Goal: Check status: Check status

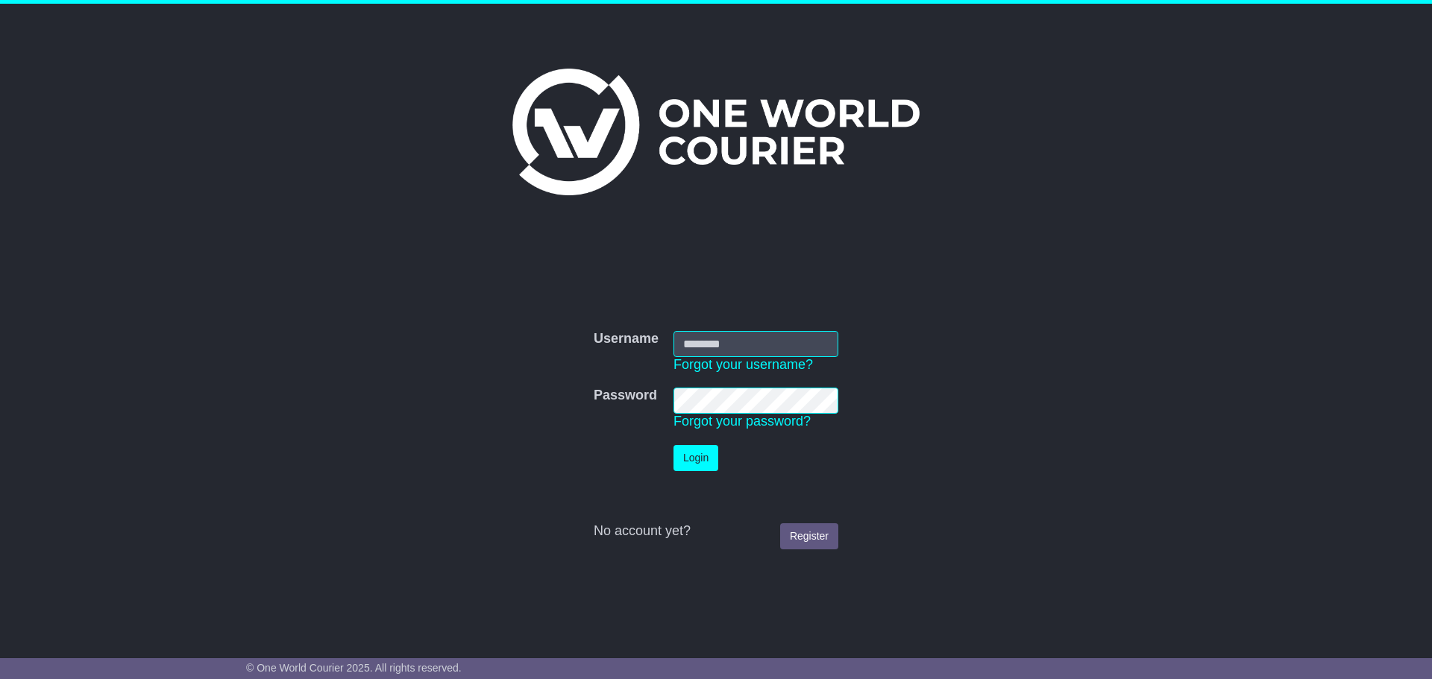
click at [777, 330] on td "Username Forgot your username?" at bounding box center [756, 352] width 180 height 57
click at [773, 346] on input "Username" at bounding box center [755, 344] width 165 height 26
type input "**********"
click at [699, 468] on button "Login" at bounding box center [695, 458] width 45 height 26
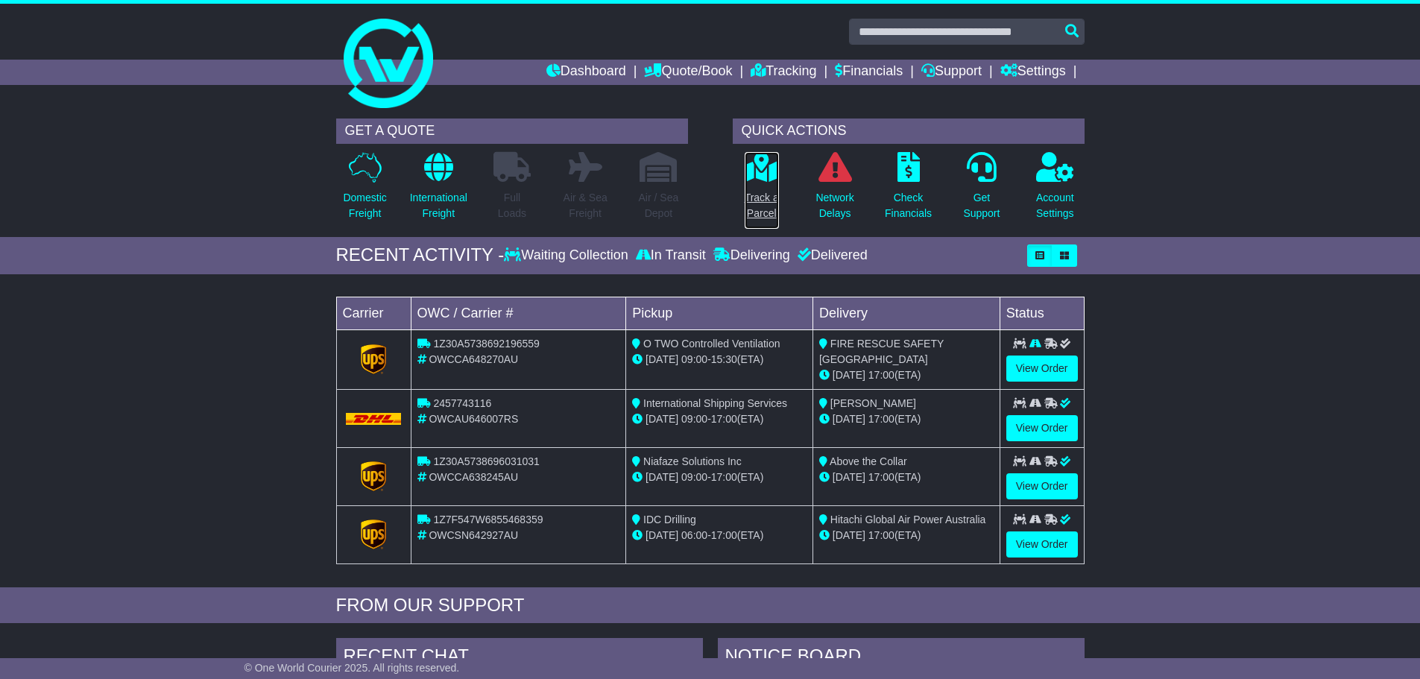
click at [766, 188] on link "Track a Parcel" at bounding box center [762, 190] width 36 height 78
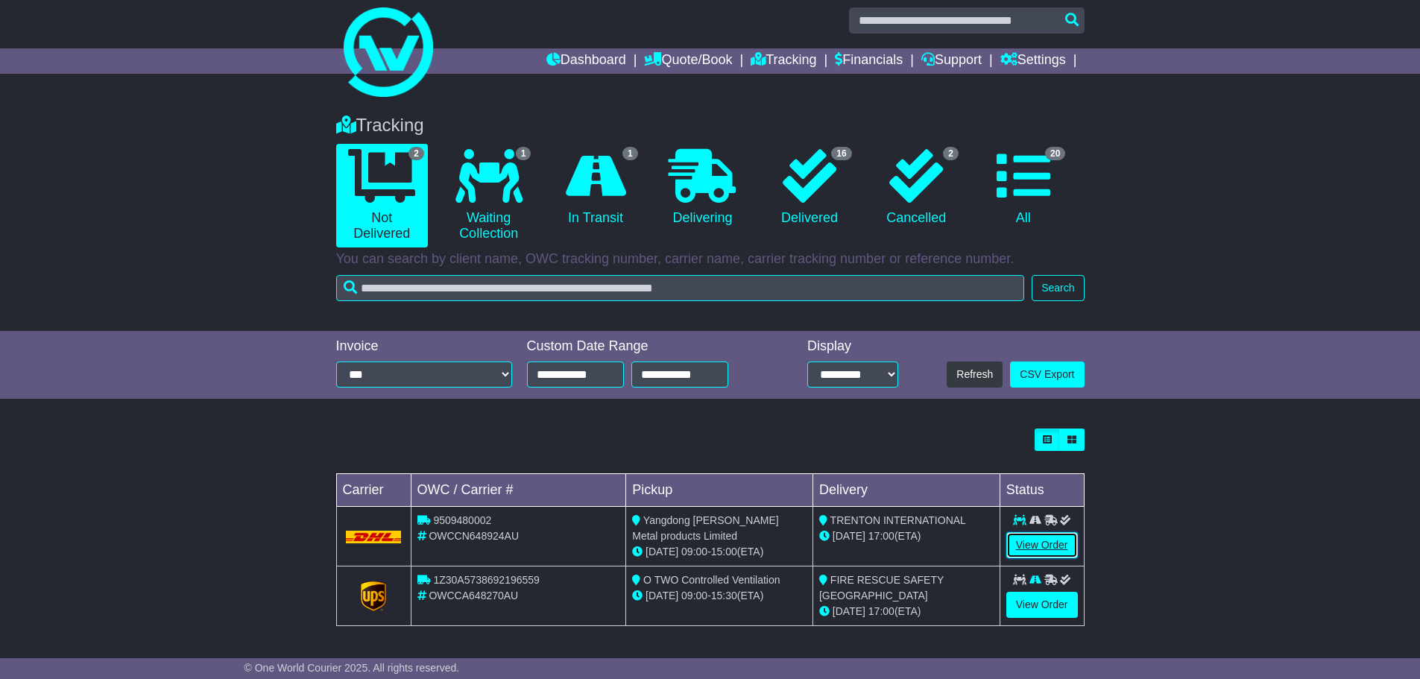
click at [1051, 549] on link "View Order" at bounding box center [1043, 545] width 72 height 26
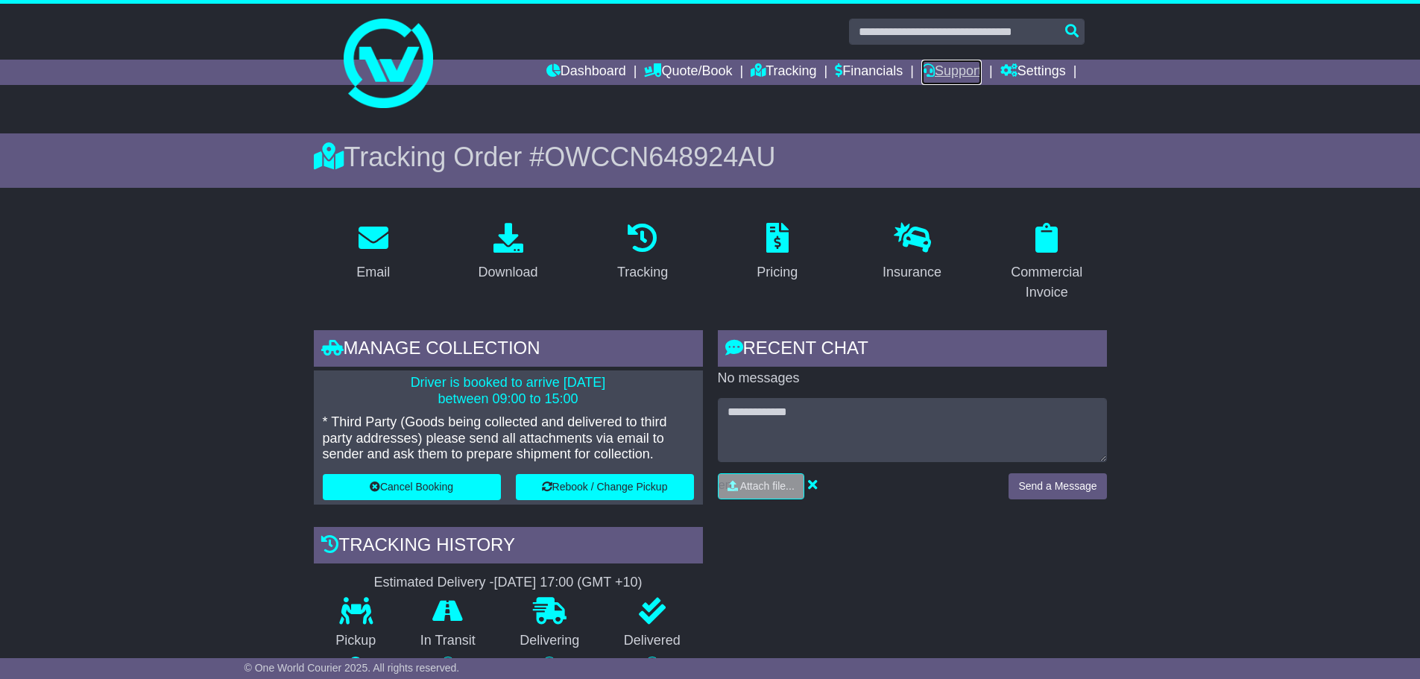
click at [954, 73] on link "Support" at bounding box center [952, 72] width 60 height 25
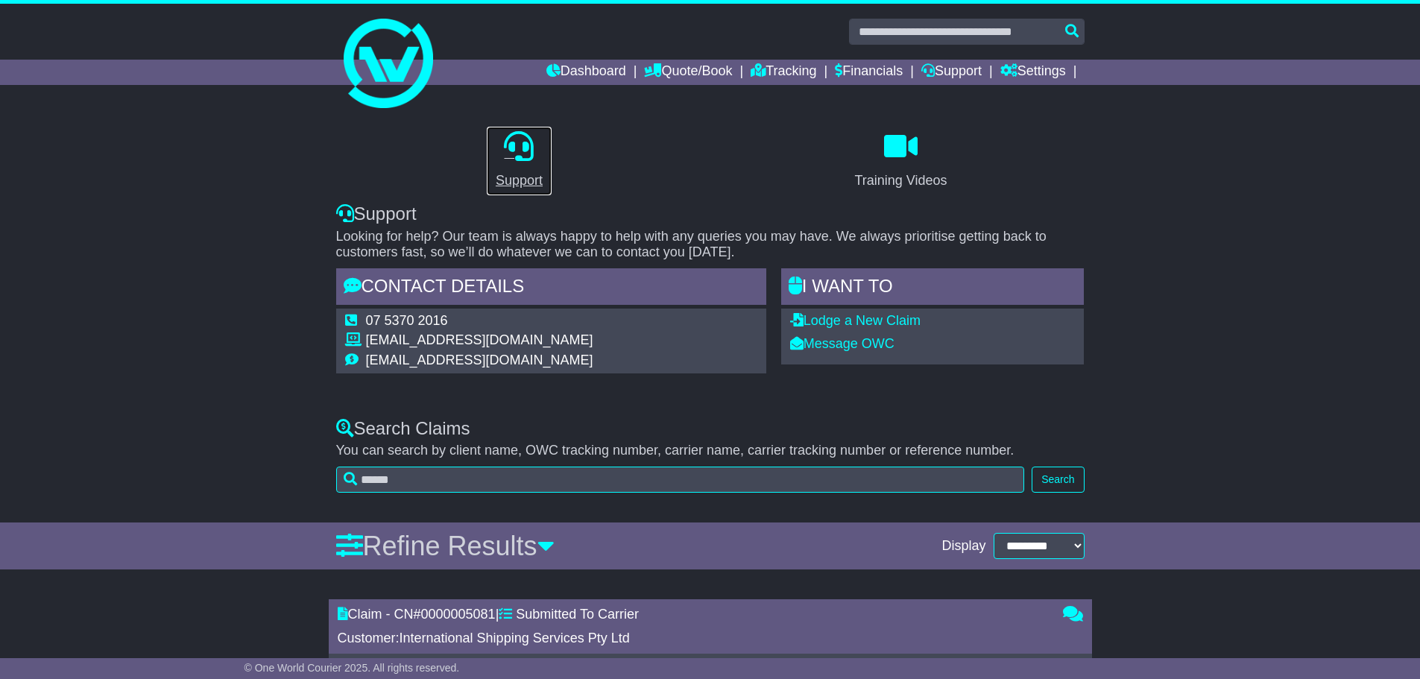
click at [512, 163] on link "Support" at bounding box center [519, 161] width 66 height 70
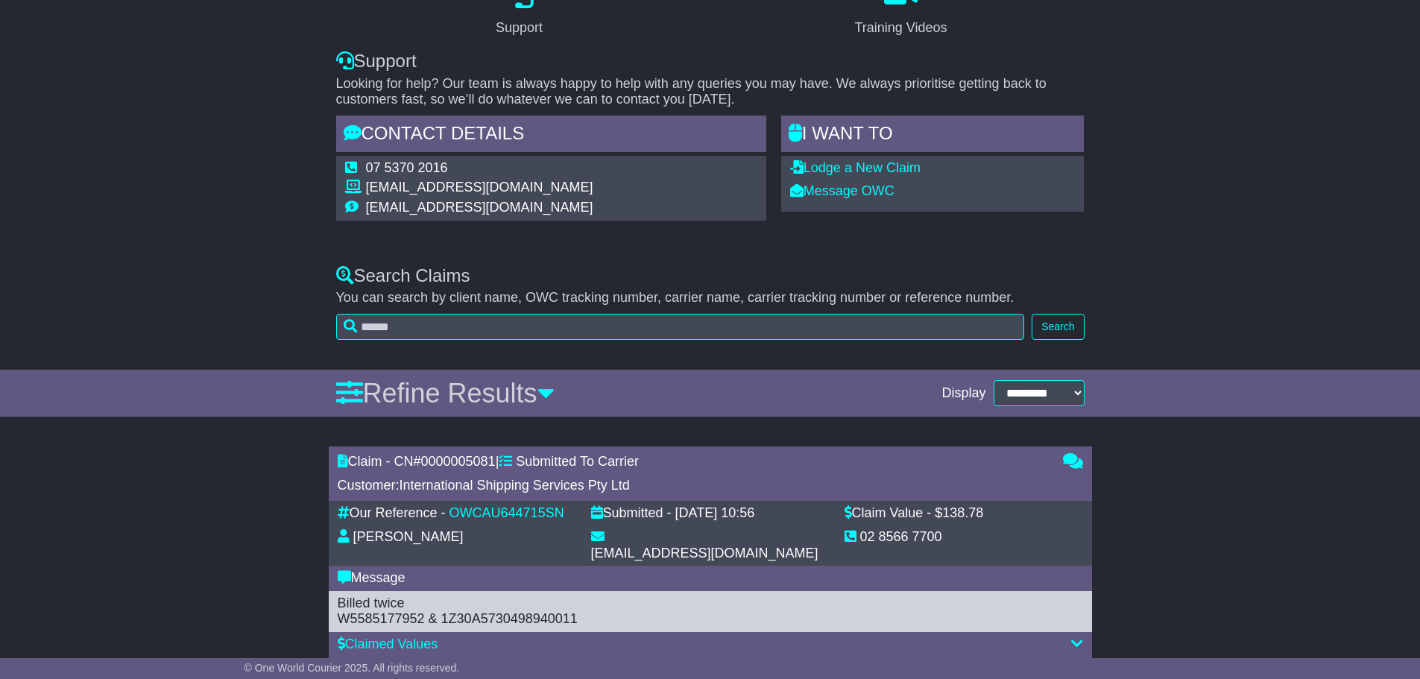
scroll to position [152, 0]
drag, startPoint x: 461, startPoint y: 165, endPoint x: 346, endPoint y: 165, distance: 114.8
click at [346, 165] on tr "07 5370 2016" at bounding box center [469, 171] width 248 height 20
click at [474, 169] on td "07 5370 2016" at bounding box center [479, 171] width 227 height 20
drag, startPoint x: 467, startPoint y: 169, endPoint x: 379, endPoint y: 165, distance: 88.1
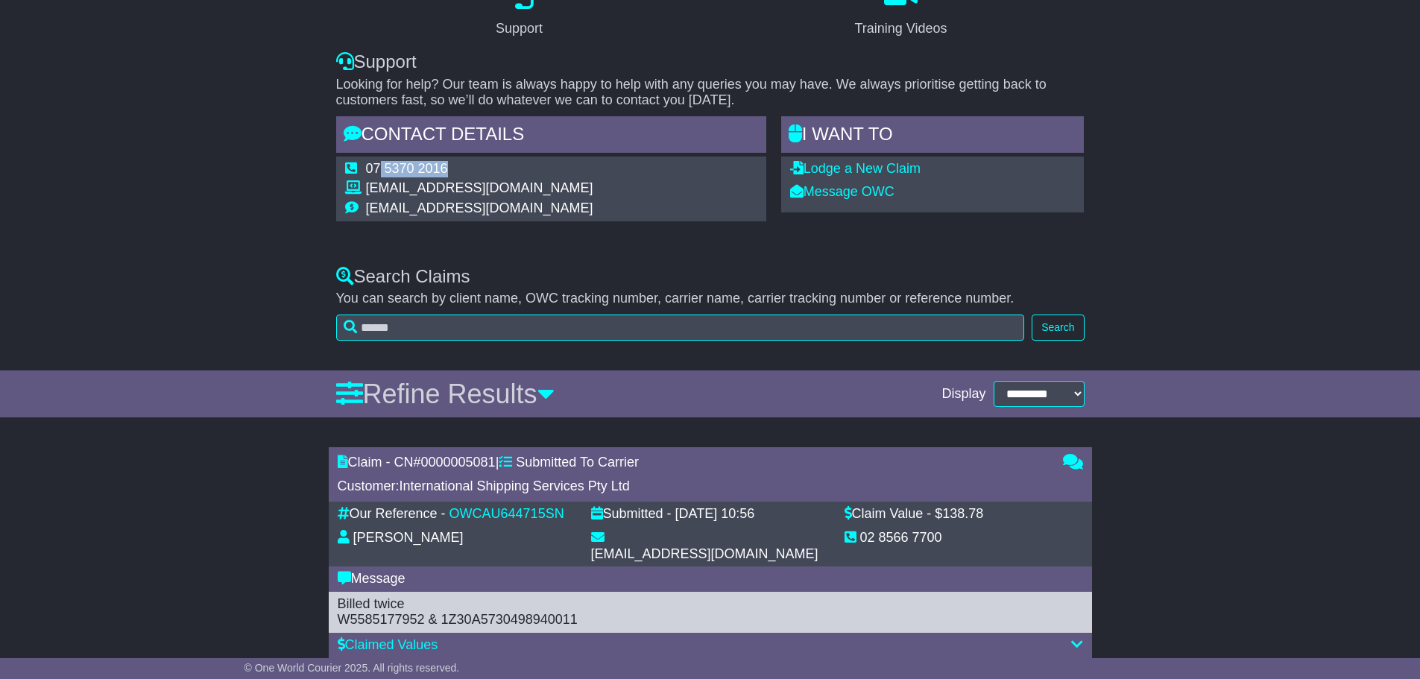
click at [379, 165] on td "07 5370 2016" at bounding box center [479, 171] width 227 height 20
click at [493, 167] on td "07 5370 2016" at bounding box center [479, 171] width 227 height 20
drag, startPoint x: 494, startPoint y: 166, endPoint x: 366, endPoint y: 171, distance: 128.4
click at [366, 171] on td "07 5370 2016" at bounding box center [479, 171] width 227 height 20
click at [473, 167] on td "07 5370 2016" at bounding box center [479, 171] width 227 height 20
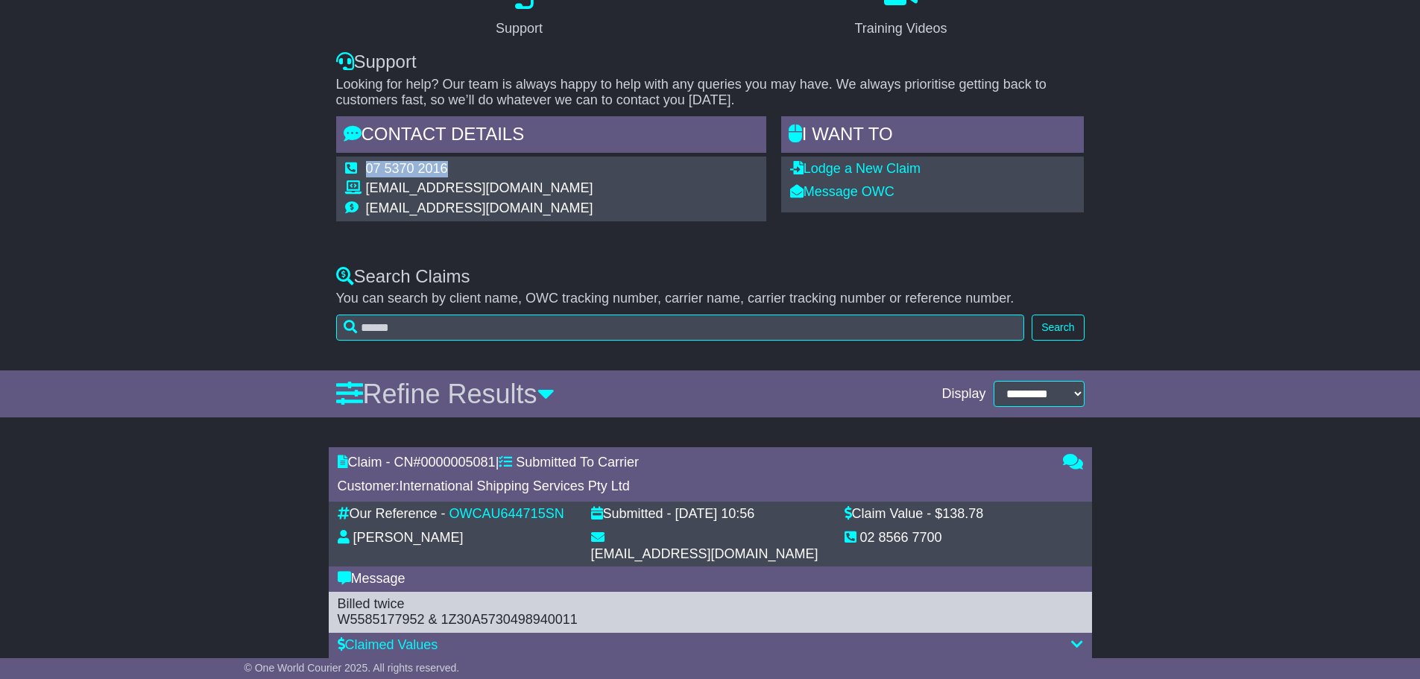
drag, startPoint x: 479, startPoint y: 168, endPoint x: 358, endPoint y: 162, distance: 121.7
click at [358, 162] on tr "07 5370 2016" at bounding box center [469, 171] width 248 height 20
click at [494, 169] on td "07 5370 2016" at bounding box center [479, 171] width 227 height 20
drag, startPoint x: 466, startPoint y: 166, endPoint x: 368, endPoint y: 171, distance: 98.6
click at [368, 171] on td "07 5370 2016" at bounding box center [479, 171] width 227 height 20
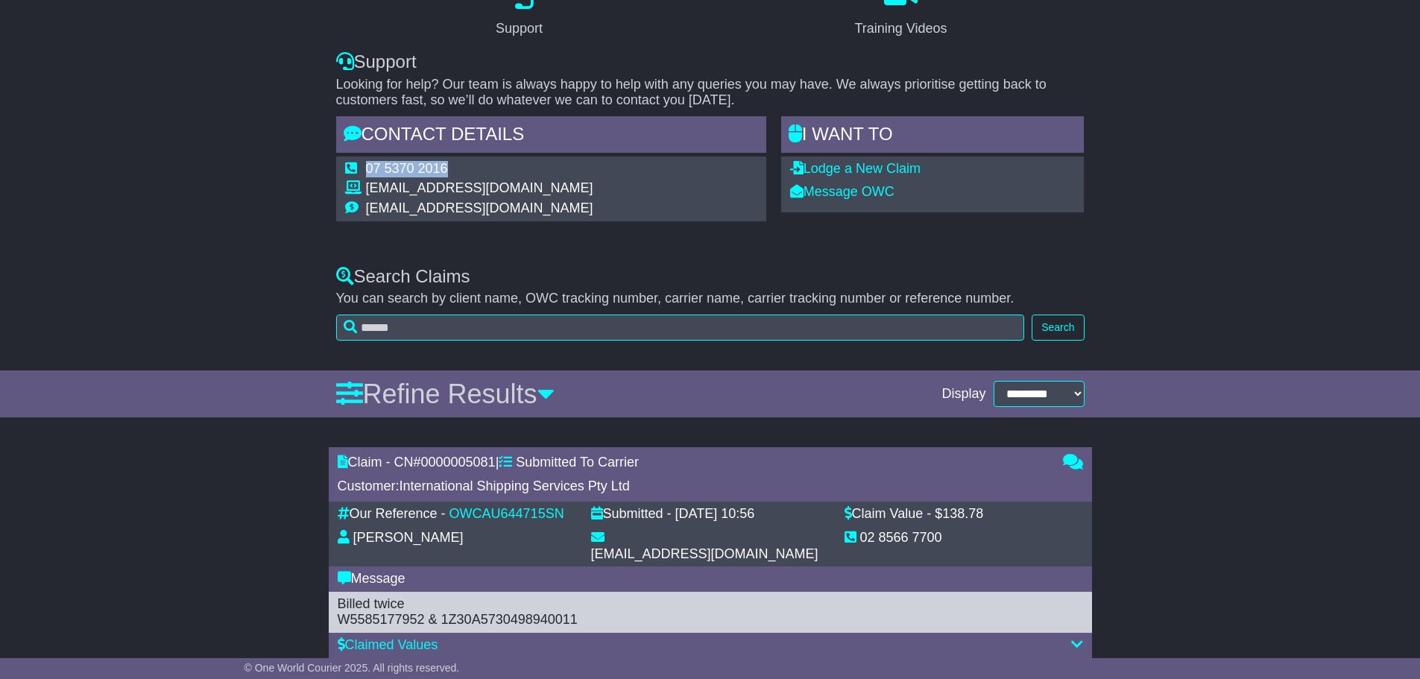
click at [459, 169] on td "07 5370 2016" at bounding box center [479, 171] width 227 height 20
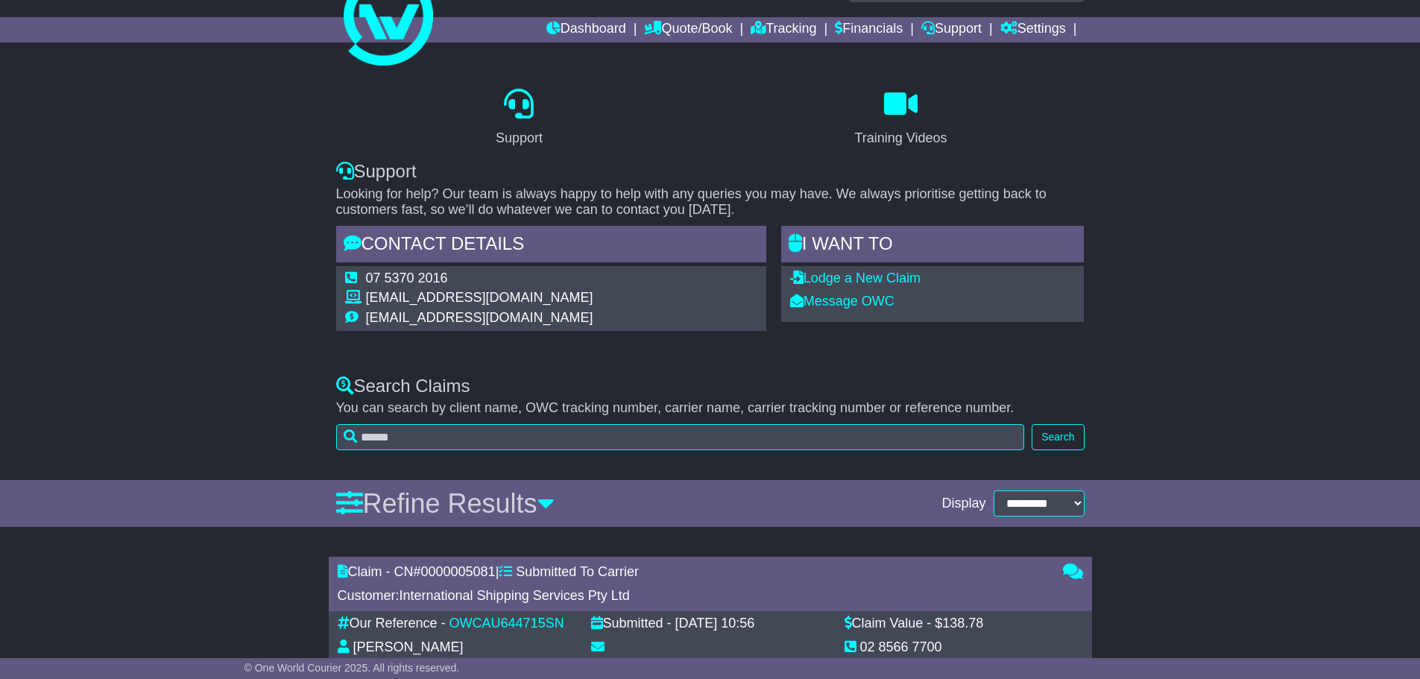
scroll to position [0, 0]
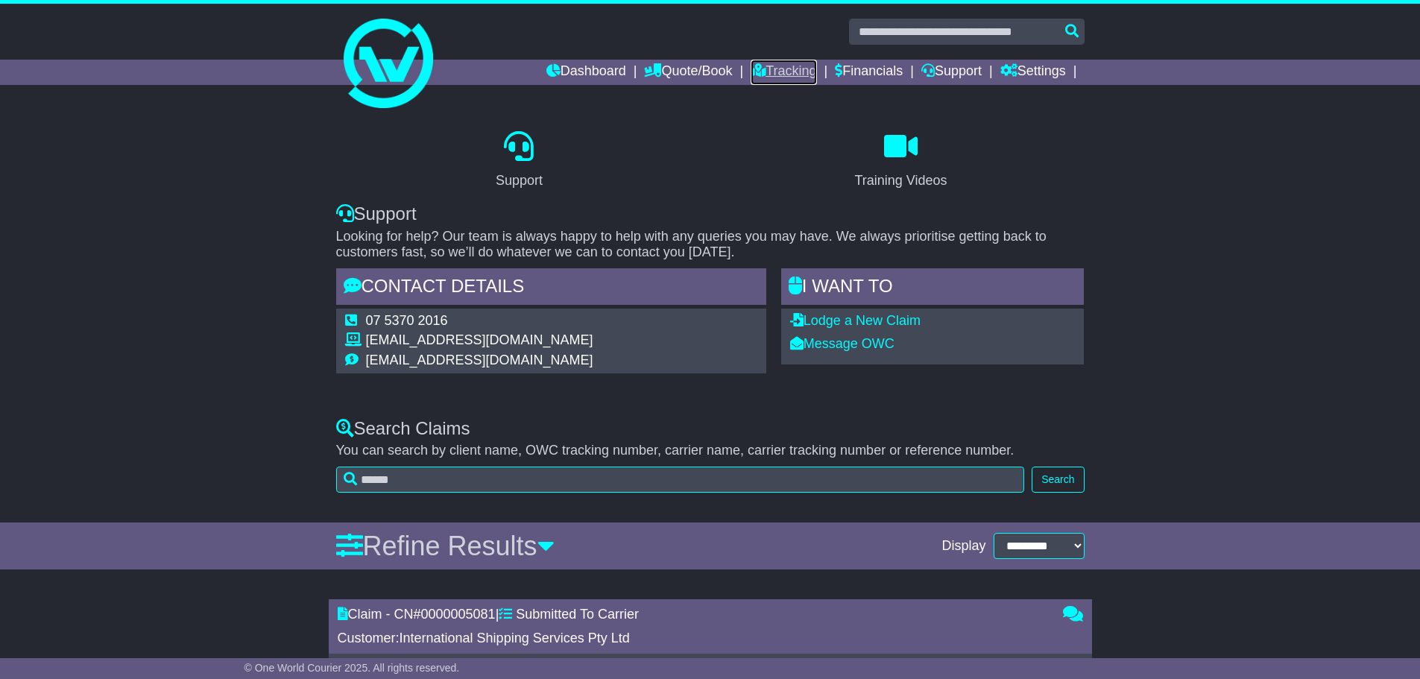
drag, startPoint x: 740, startPoint y: 69, endPoint x: 766, endPoint y: 69, distance: 26.1
click at [751, 69] on icon at bounding box center [758, 69] width 15 height 13
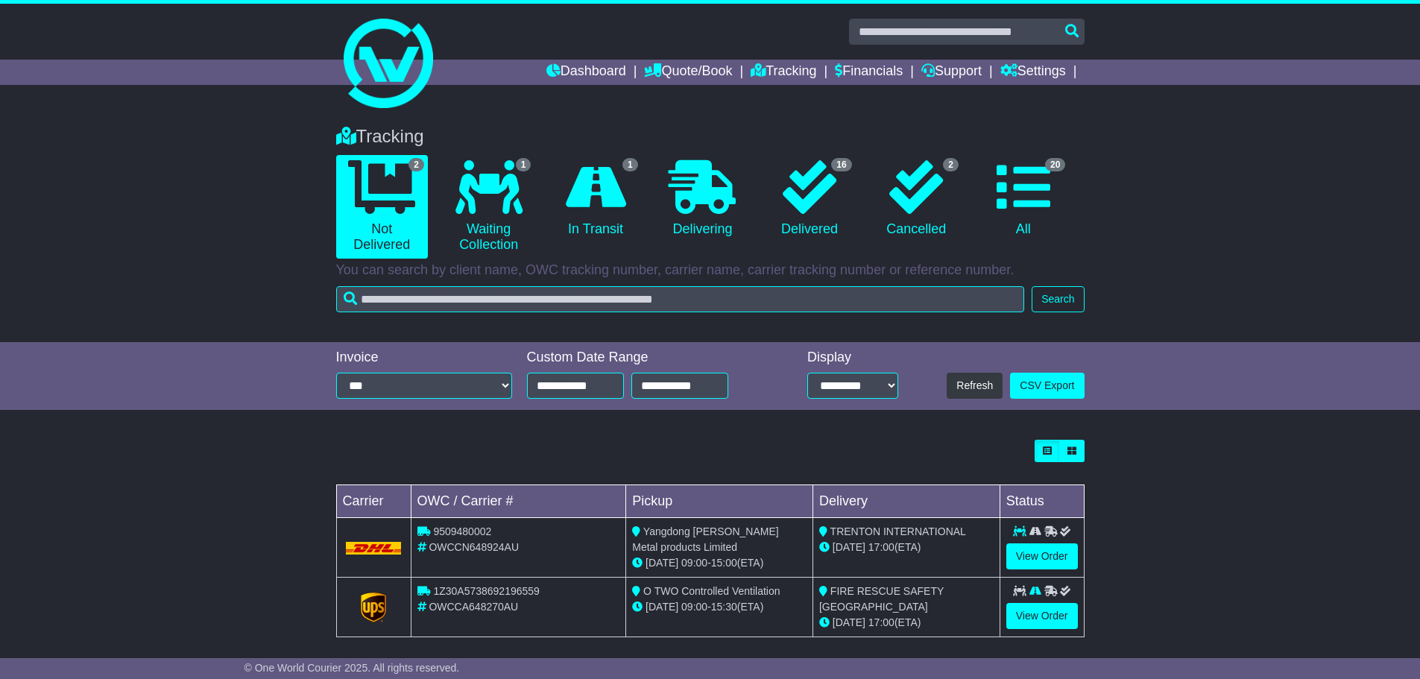
click at [529, 546] on div "OWCCN648924AU" at bounding box center [519, 548] width 203 height 16
click at [500, 553] on span "OWCCN648924AU" at bounding box center [474, 547] width 90 height 12
click at [558, 561] on td "9509480002 OWCCN648924AU" at bounding box center [518, 548] width 215 height 60
drag, startPoint x: 552, startPoint y: 544, endPoint x: 512, endPoint y: 540, distance: 39.7
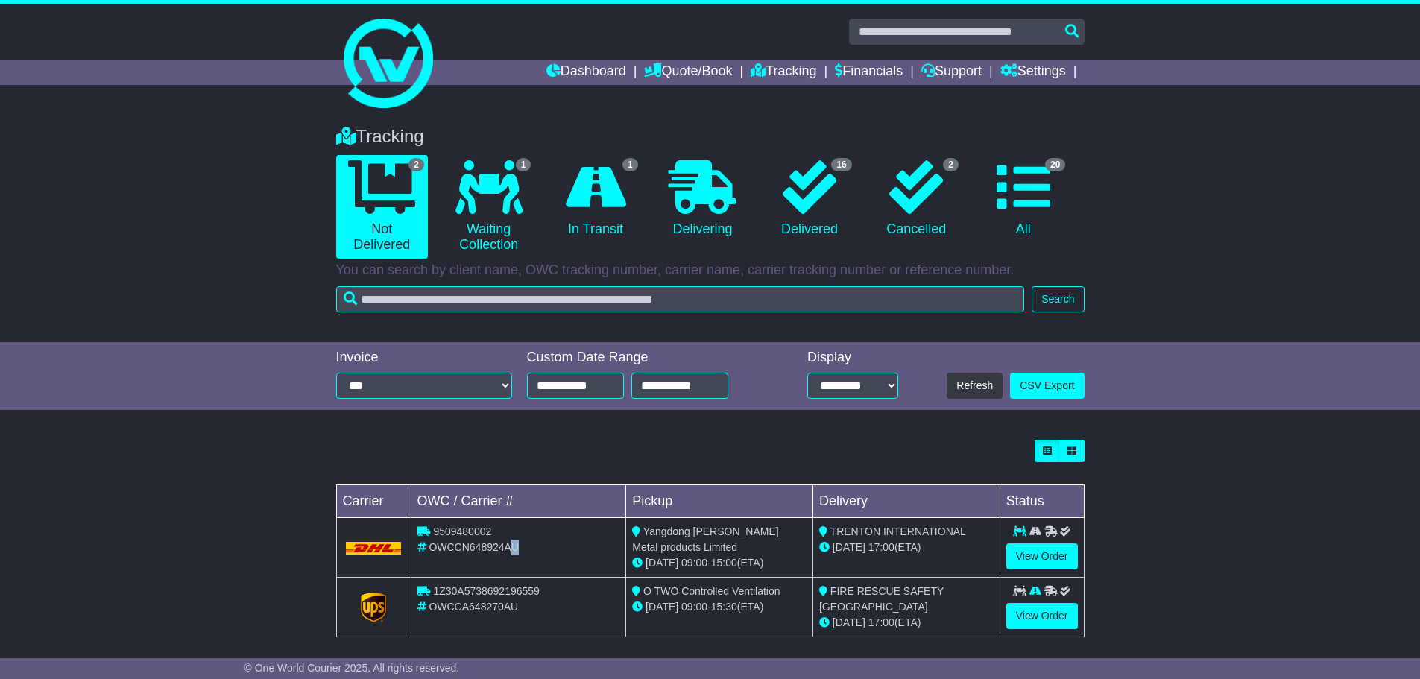
click at [512, 540] on div "OWCCN648924AU" at bounding box center [519, 548] width 203 height 16
click at [553, 540] on div "OWCCN648924AU" at bounding box center [519, 548] width 203 height 16
click at [521, 446] on div at bounding box center [710, 451] width 749 height 22
drag, startPoint x: 1161, startPoint y: 535, endPoint x: 1037, endPoint y: 531, distance: 123.9
click at [1161, 535] on div "Loading... No bookings found Carrier OWC / Carrier # Pickup Delivery Status 950…" at bounding box center [710, 546] width 1420 height 228
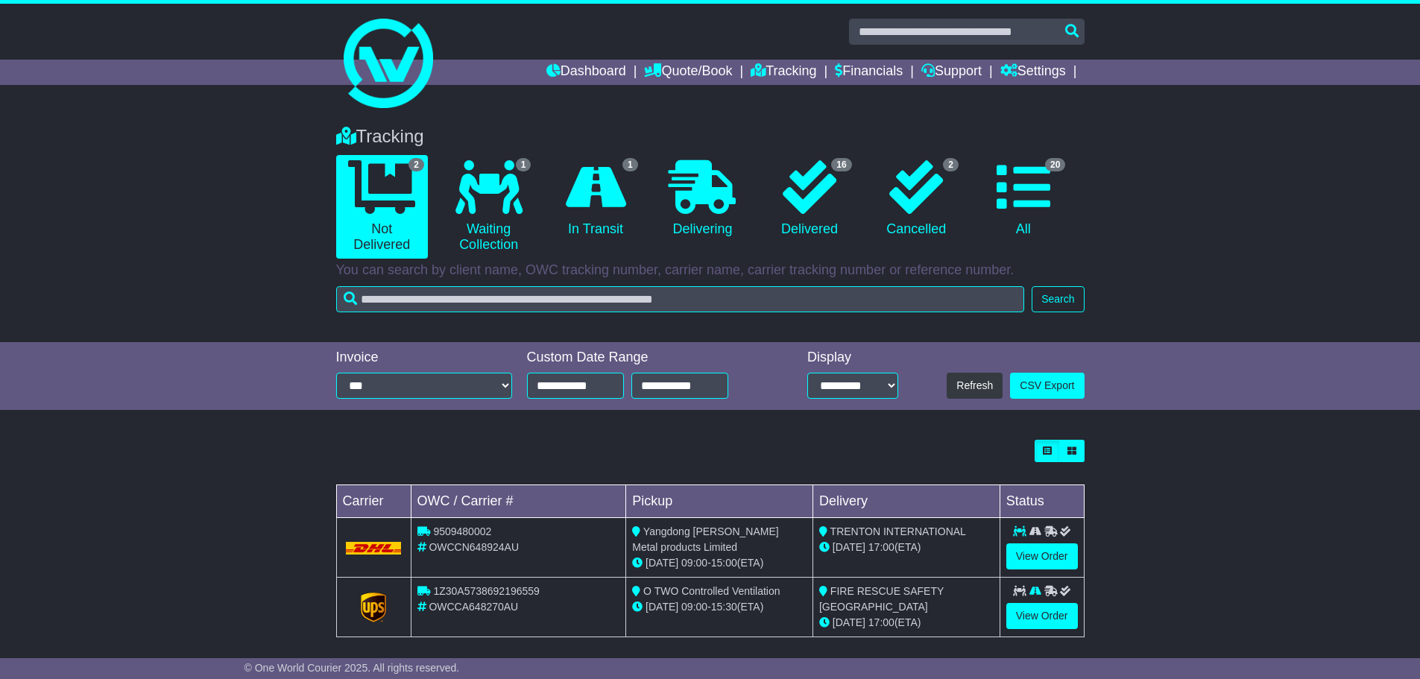
drag, startPoint x: 925, startPoint y: 547, endPoint x: 799, endPoint y: 528, distance: 126.8
click at [799, 528] on tr "9509480002 OWCCN648924AU Yangdong Lile Metal products Limited 22 Sep 09:00 - 15…" at bounding box center [710, 548] width 748 height 60
click at [778, 559] on div "22 Sep 09:00 - 15:00 (ETA)" at bounding box center [719, 563] width 174 height 16
drag, startPoint x: 782, startPoint y: 564, endPoint x: 652, endPoint y: 529, distance: 135.3
click at [652, 529] on td "Yangdong Lile Metal products Limited 22 Sep 09:00 - 15:00 (ETA)" at bounding box center [719, 548] width 187 height 60
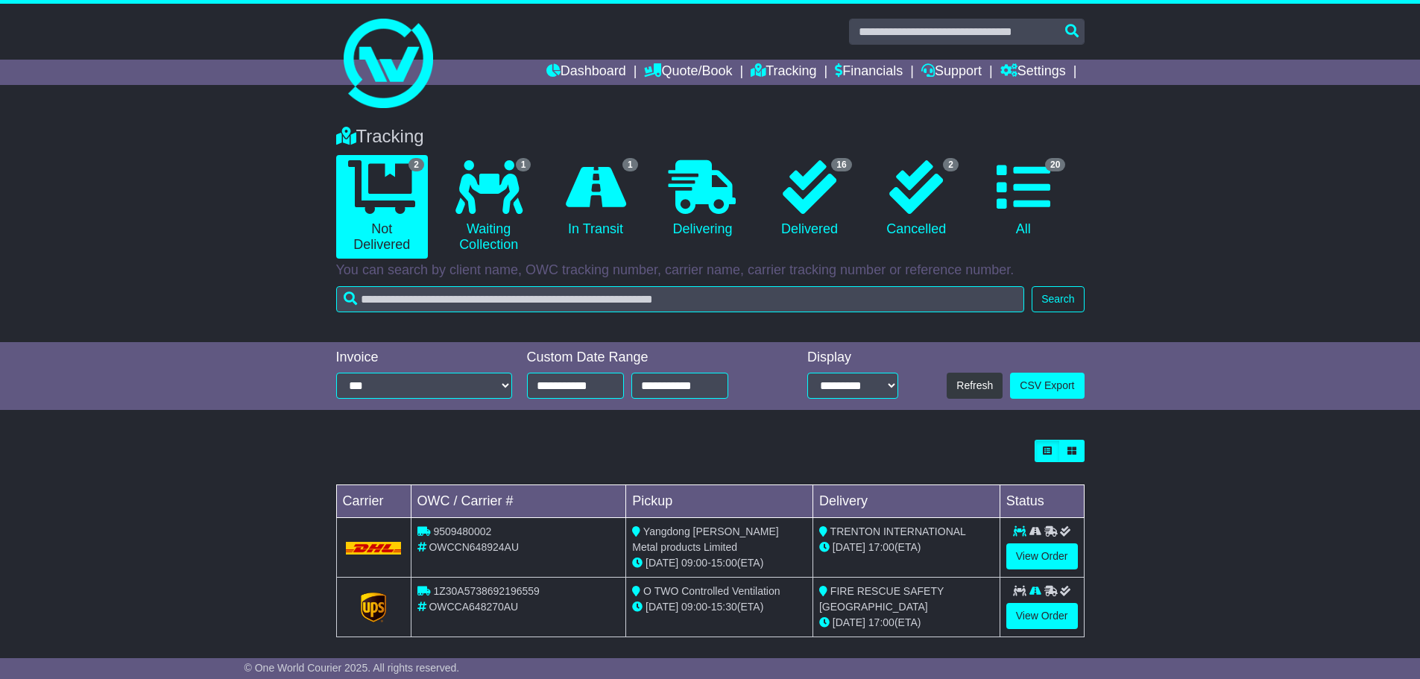
click at [921, 560] on td "TRENTON INTERNATIONAL 25 Sep 17:00 (ETA)" at bounding box center [906, 548] width 187 height 60
drag, startPoint x: 932, startPoint y: 550, endPoint x: 808, endPoint y: 533, distance: 125.0
click at [808, 533] on tr "9509480002 OWCCN648924AU Yangdong Lile Metal products Limited 22 Sep 09:00 - 15…" at bounding box center [710, 548] width 748 height 60
click at [1216, 553] on div "Loading... No bookings found Carrier OWC / Carrier # Pickup Delivery Status 950…" at bounding box center [710, 546] width 1420 height 228
drag, startPoint x: 788, startPoint y: 562, endPoint x: 623, endPoint y: 522, distance: 170.4
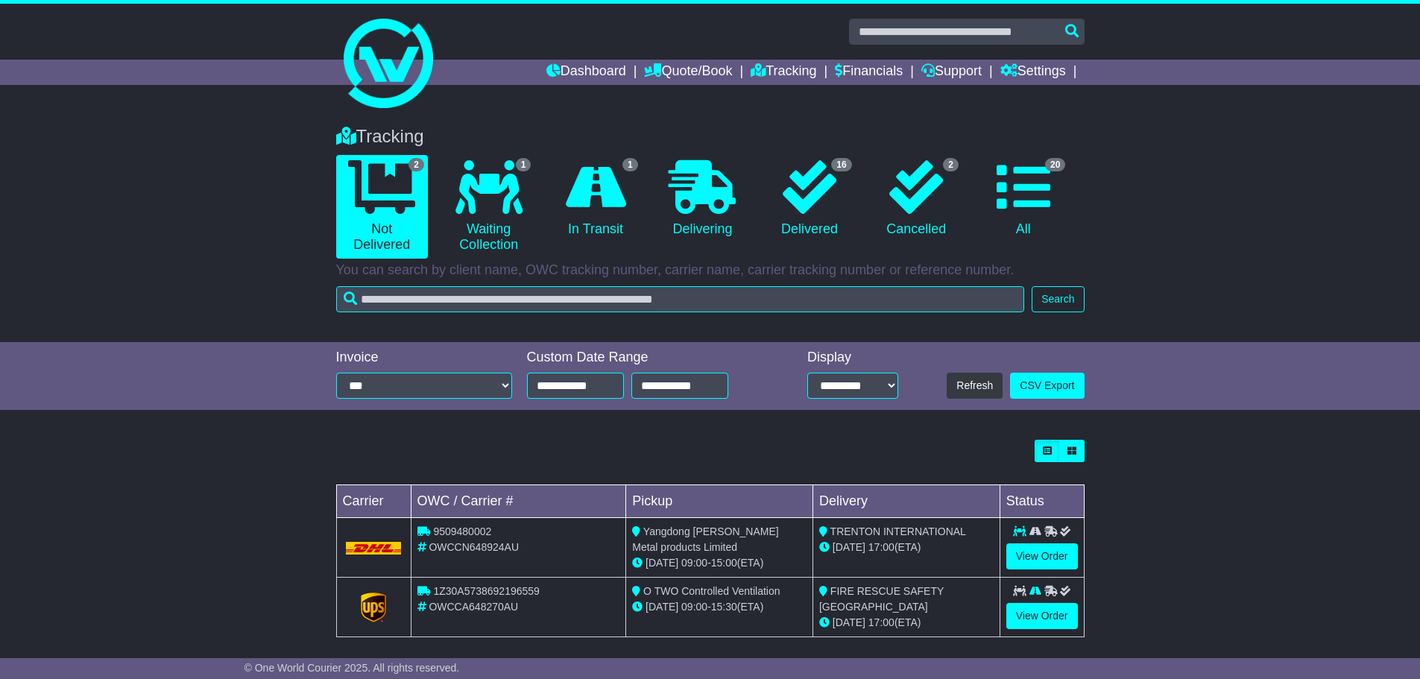
click at [623, 522] on tr "9509480002 OWCCN648924AU Yangdong Lile Metal products Limited 22 Sep 09:00 - 15…" at bounding box center [710, 548] width 748 height 60
click at [766, 546] on div "Yangdong [PERSON_NAME] Metal products Limited" at bounding box center [719, 539] width 174 height 31
drag, startPoint x: 793, startPoint y: 567, endPoint x: 646, endPoint y: 532, distance: 151.0
click at [646, 532] on td "Yangdong Lile Metal products Limited 22 Sep 09:00 - 15:00 (ETA)" at bounding box center [719, 548] width 187 height 60
click at [759, 544] on div "Yangdong [PERSON_NAME] Metal products Limited" at bounding box center [719, 539] width 174 height 31
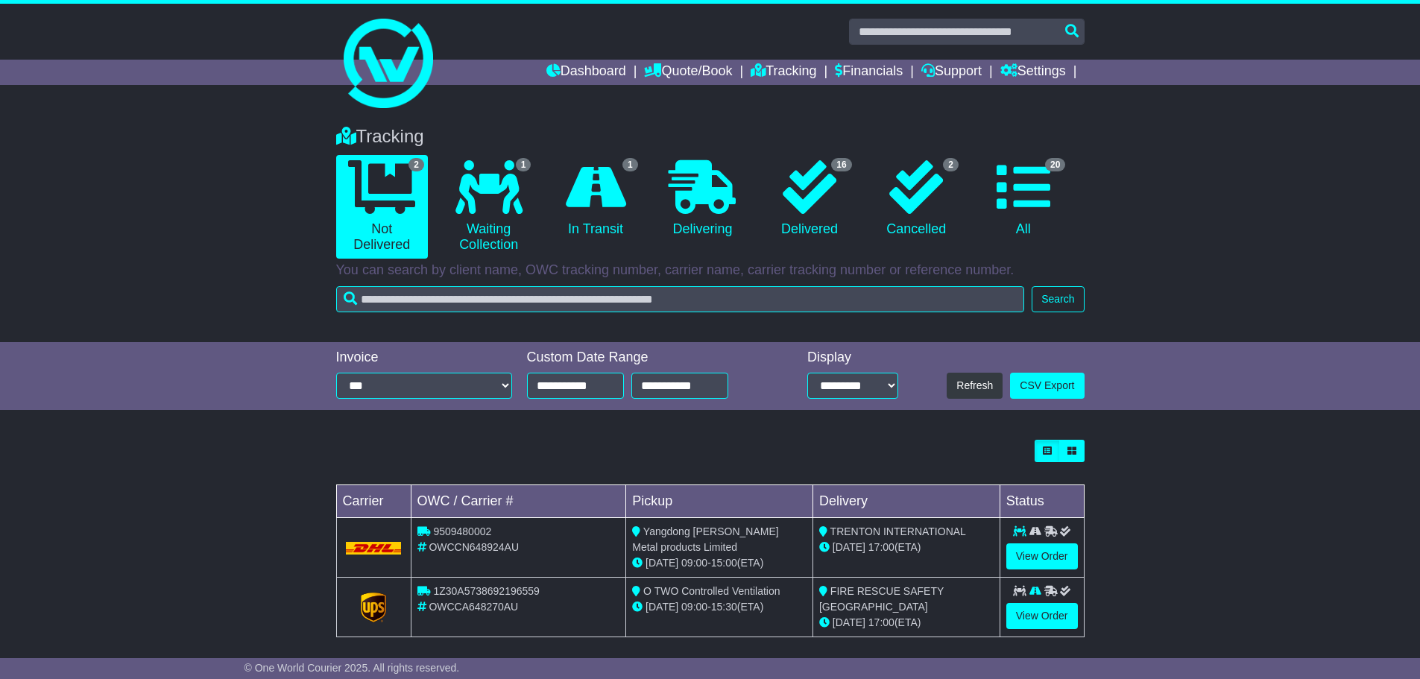
drag, startPoint x: 781, startPoint y: 563, endPoint x: 643, endPoint y: 534, distance: 141.7
click at [643, 534] on td "Yangdong Lile Metal products Limited 22 Sep 09:00 - 15:00 (ETA)" at bounding box center [719, 548] width 187 height 60
click at [740, 550] on div "Yangdong [PERSON_NAME] Metal products Limited" at bounding box center [719, 539] width 174 height 31
click at [523, 541] on div "OWCCN648924AU" at bounding box center [519, 548] width 203 height 16
drag, startPoint x: 524, startPoint y: 544, endPoint x: 427, endPoint y: 536, distance: 97.2
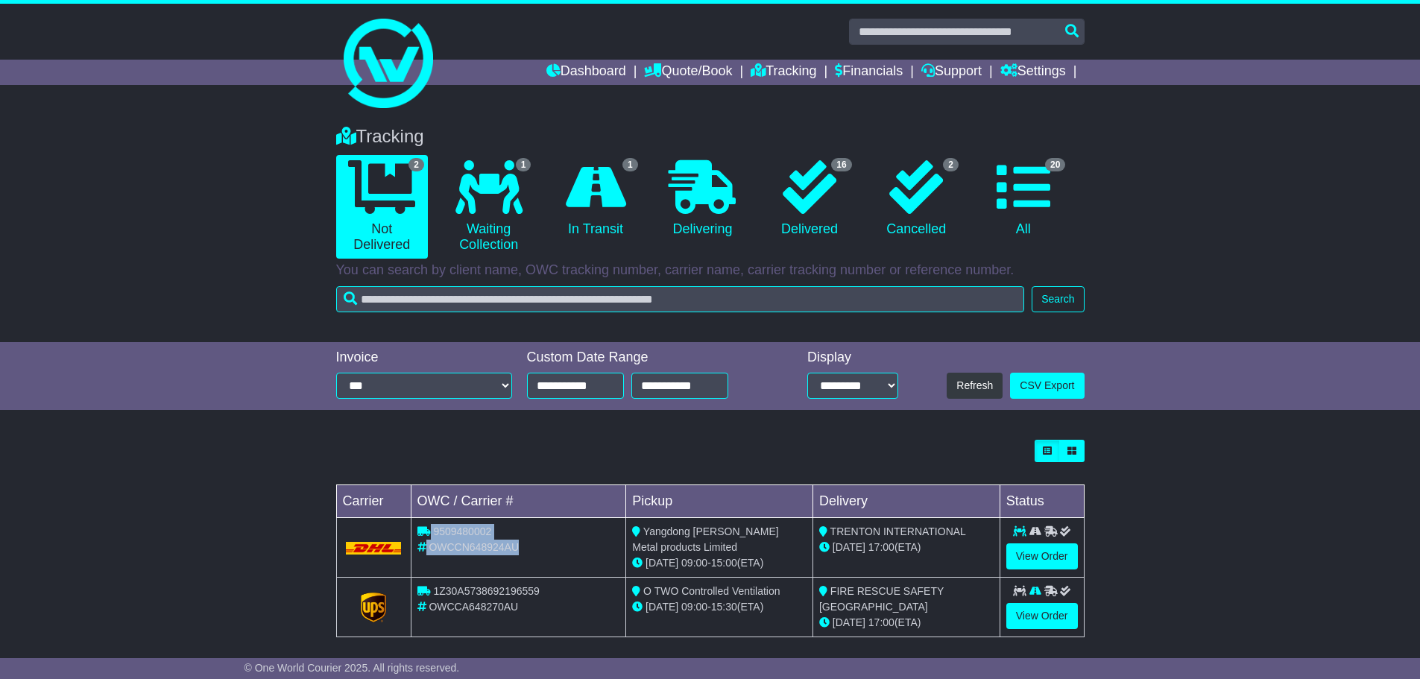
click at [427, 536] on td "9509480002 OWCCN648924AU" at bounding box center [518, 548] width 215 height 60
click at [529, 547] on div "OWCCN648924AU" at bounding box center [519, 548] width 203 height 16
drag, startPoint x: 529, startPoint y: 547, endPoint x: 443, endPoint y: 529, distance: 88.3
click at [443, 529] on td "9509480002 OWCCN648924AU" at bounding box center [518, 548] width 215 height 60
click at [526, 541] on div "OWCCN648924AU" at bounding box center [519, 548] width 203 height 16
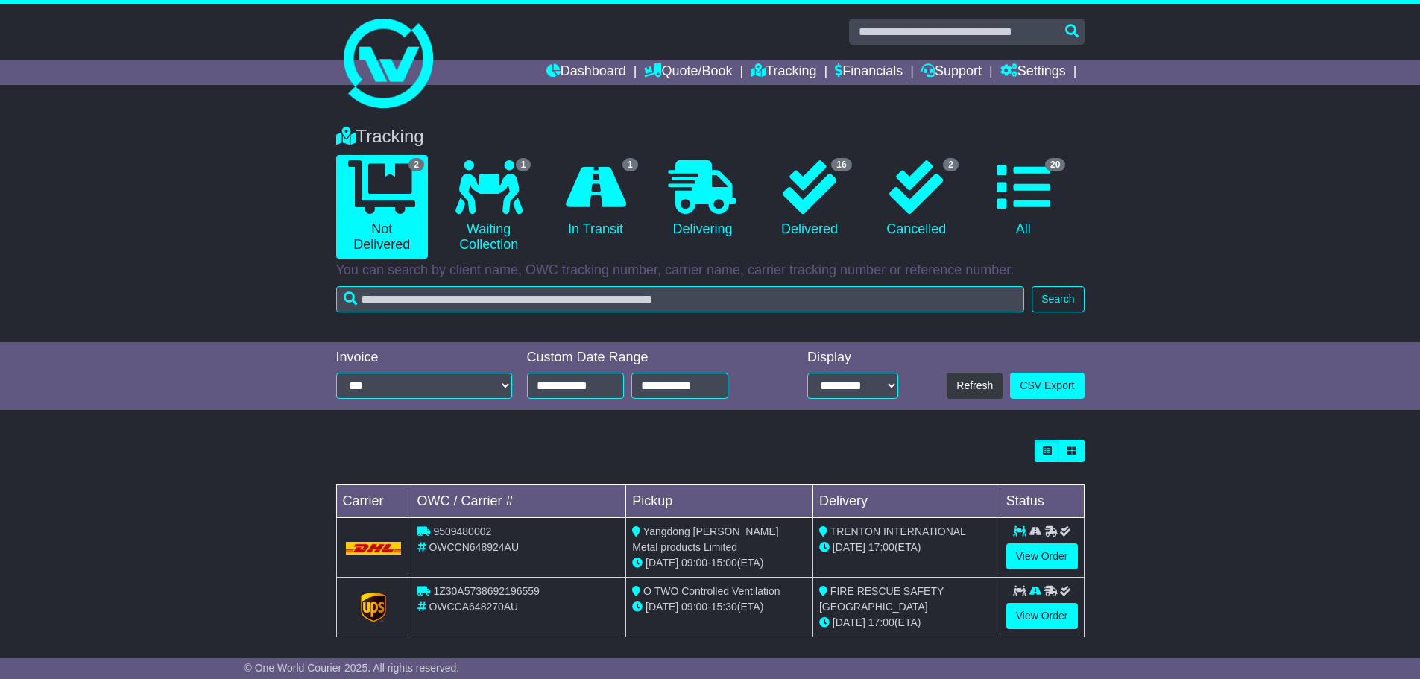
click at [534, 541] on div "OWCCN648924AU" at bounding box center [519, 548] width 203 height 16
drag, startPoint x: 500, startPoint y: 538, endPoint x: 438, endPoint y: 545, distance: 61.5
click at [438, 545] on div "OWCCN648924AU" at bounding box center [519, 548] width 203 height 16
click at [538, 553] on div "OWCCN648924AU" at bounding box center [519, 548] width 203 height 16
drag, startPoint x: 530, startPoint y: 548, endPoint x: 418, endPoint y: 524, distance: 115.1
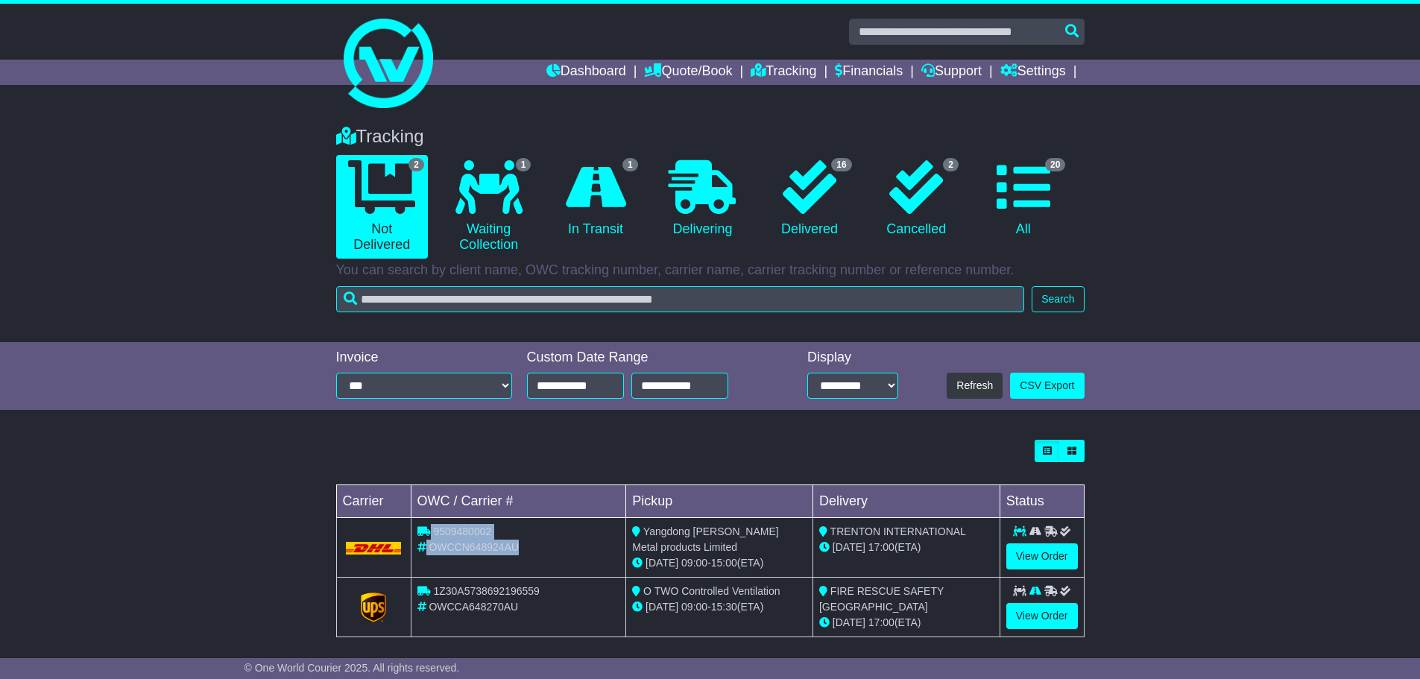
click at [418, 524] on td "9509480002 OWCCN648924AU" at bounding box center [518, 548] width 215 height 60
click at [520, 548] on div "OWCCN648924AU" at bounding box center [519, 548] width 203 height 16
click at [1047, 553] on link "View Order" at bounding box center [1043, 557] width 72 height 26
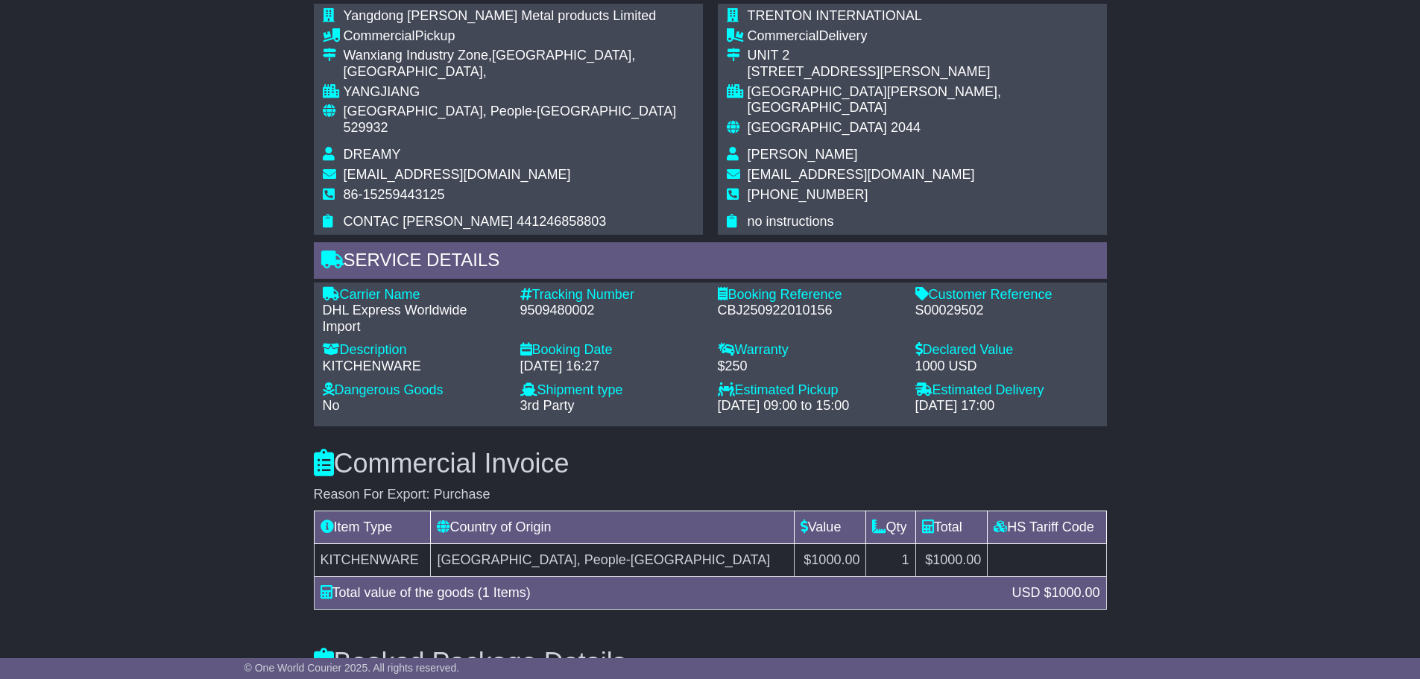
scroll to position [1007, 0]
click at [655, 427] on div "Commercial Invoice Reason For Export: Purchase Item Type Country of Origin Valu…" at bounding box center [710, 526] width 808 height 199
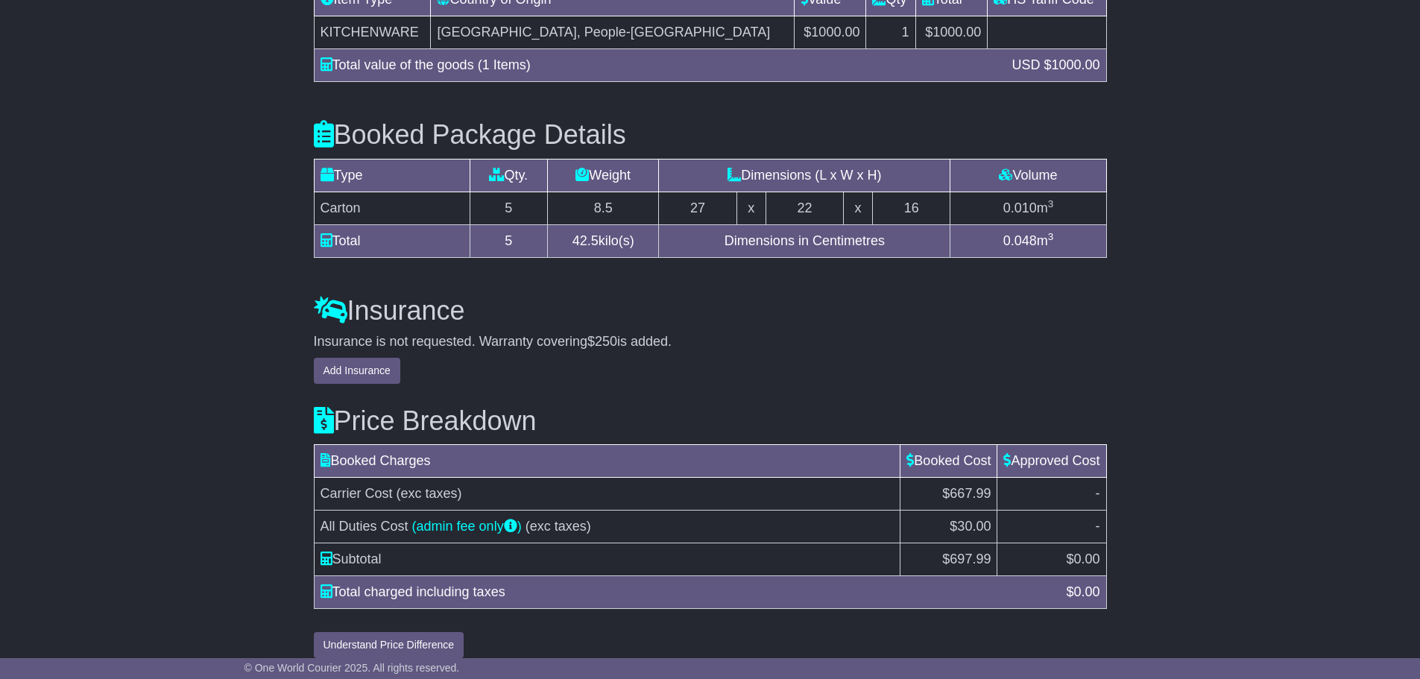
scroll to position [1536, 0]
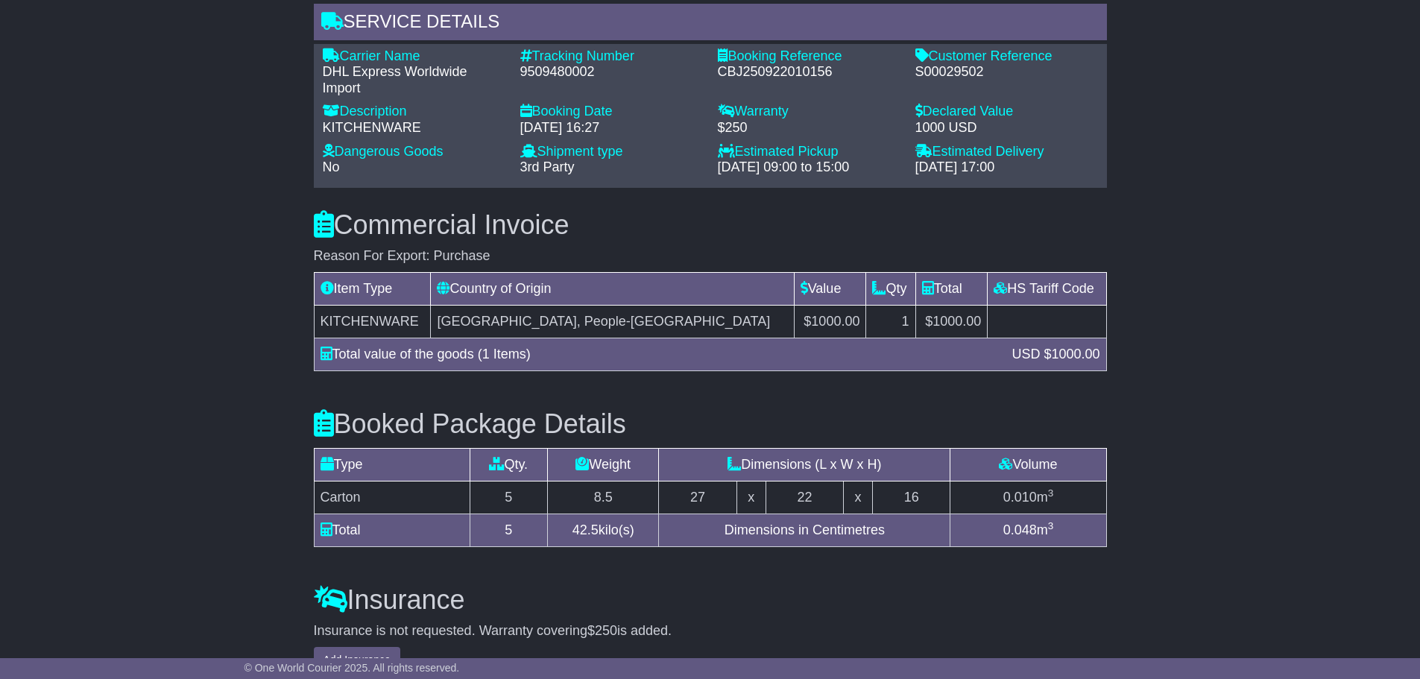
click at [329, 281] on icon at bounding box center [327, 287] width 13 height 13
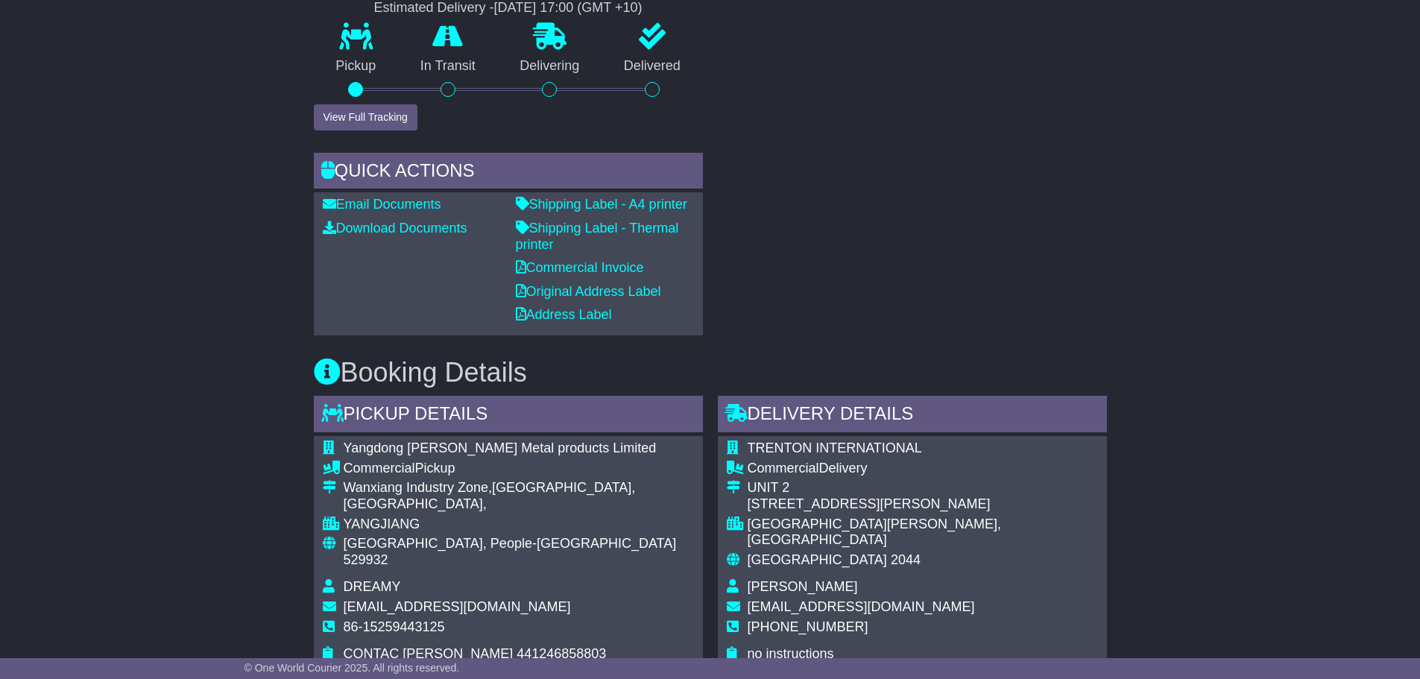
scroll to position [574, 0]
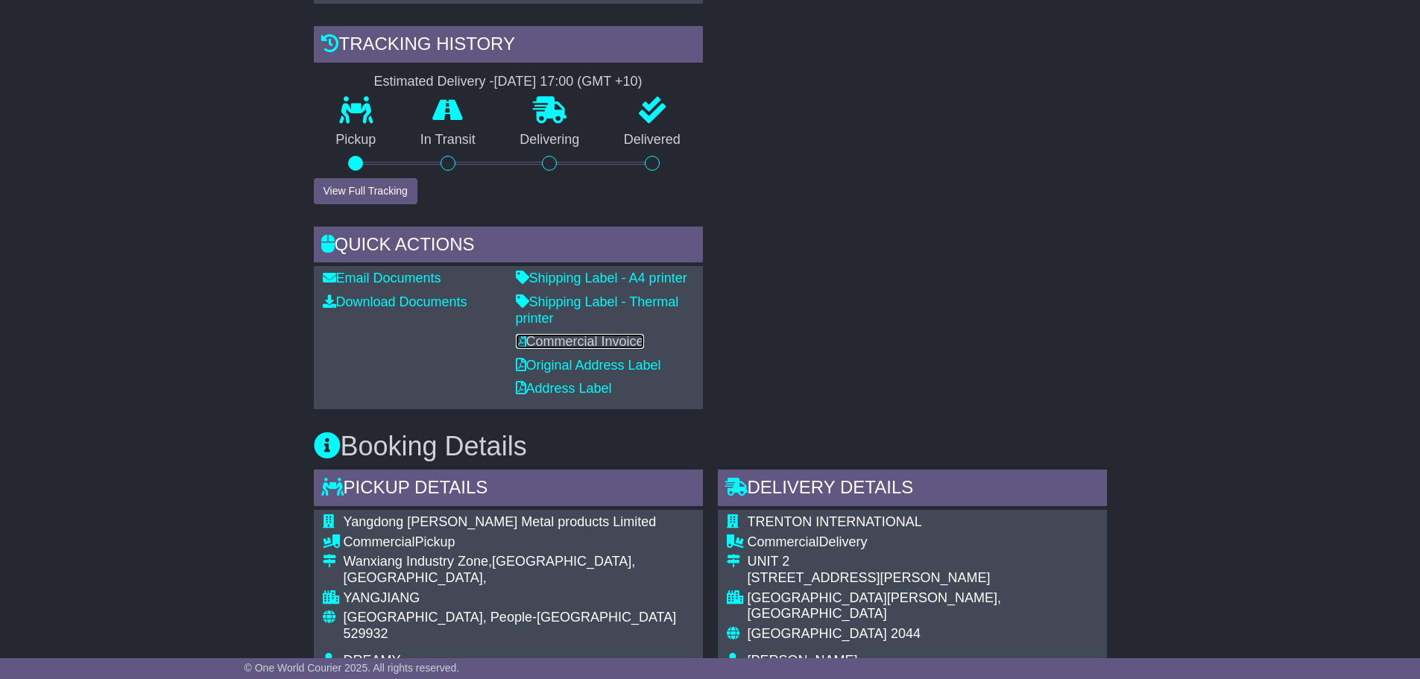
click at [602, 337] on link "Commercial Invoice" at bounding box center [580, 341] width 128 height 15
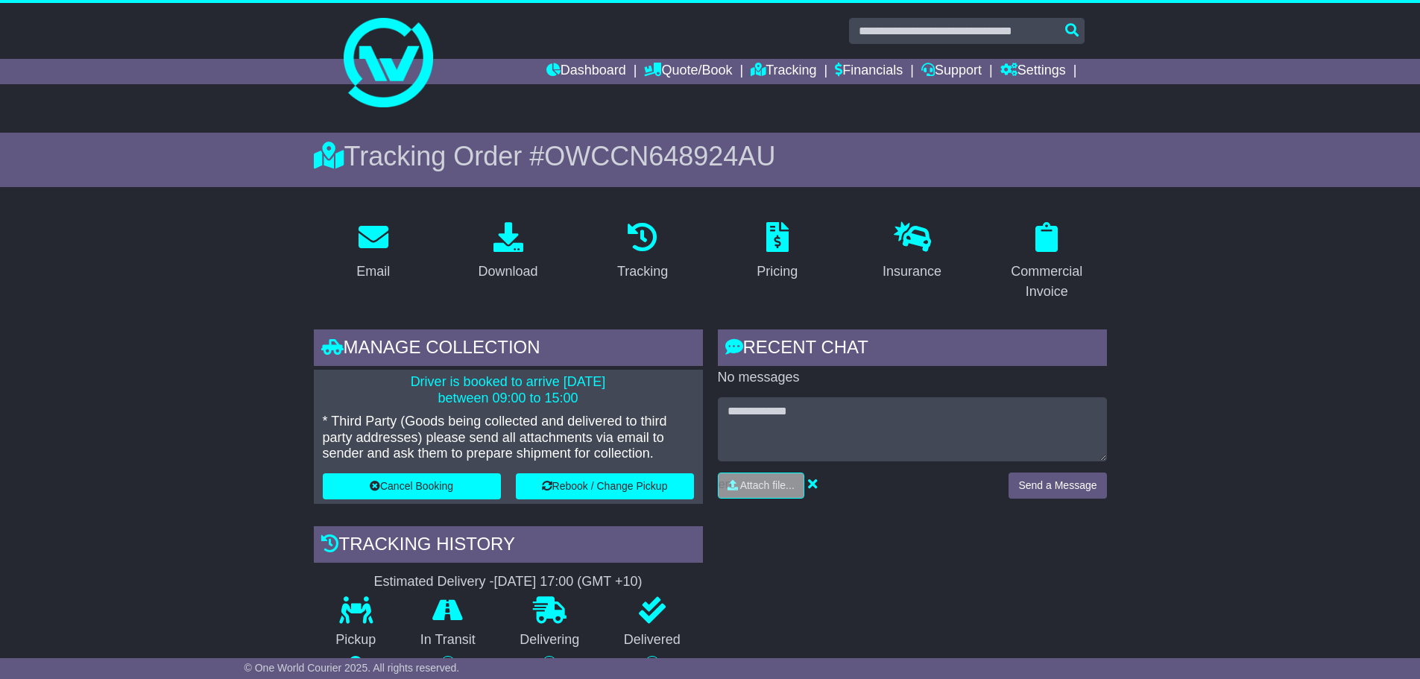
scroll to position [0, 0]
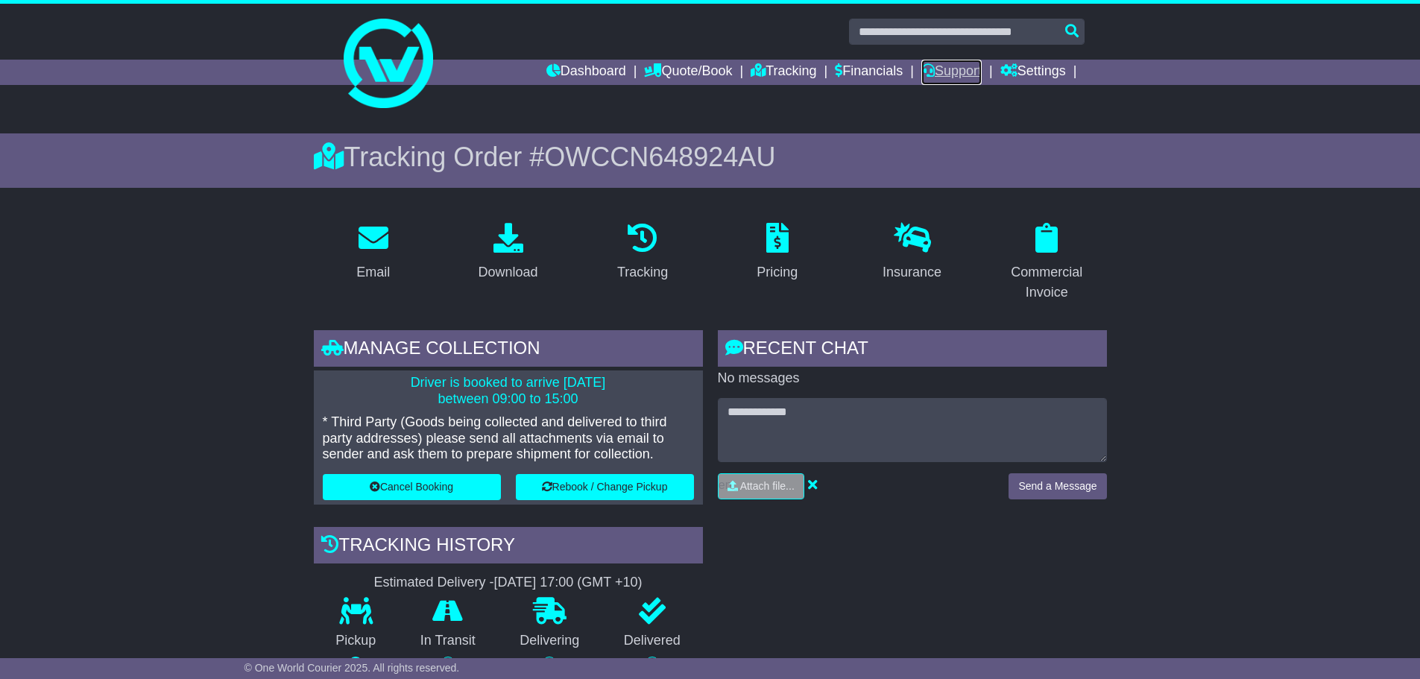
click at [967, 72] on link "Support" at bounding box center [952, 72] width 60 height 25
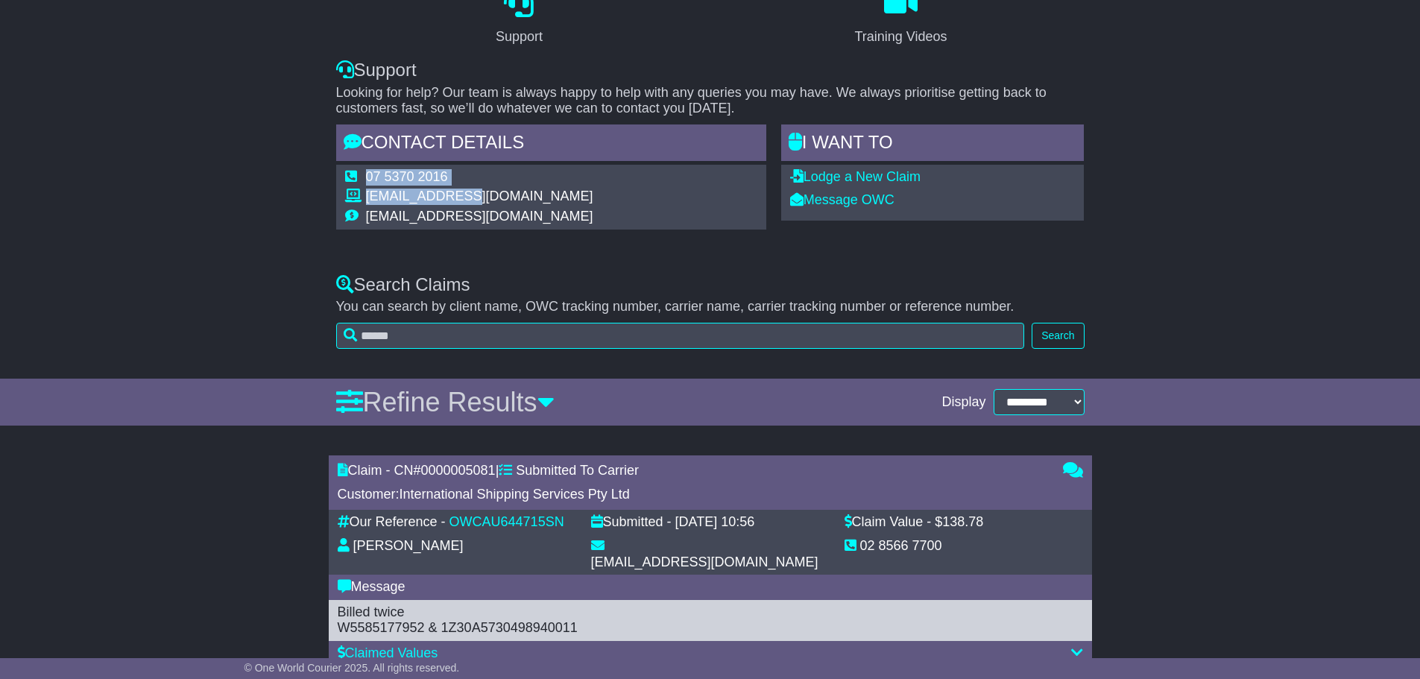
scroll to position [143, 0]
drag, startPoint x: 585, startPoint y: 198, endPoint x: 359, endPoint y: 198, distance: 225.9
click at [359, 198] on div "07 5370 2016 [EMAIL_ADDRESS][DOMAIN_NAME] [EMAIL_ADDRESS][DOMAIN_NAME]" at bounding box center [551, 198] width 430 height 65
drag, startPoint x: 693, startPoint y: 188, endPoint x: 541, endPoint y: 177, distance: 153.3
click at [692, 188] on div "07 5370 2016 [EMAIL_ADDRESS][DOMAIN_NAME] [EMAIL_ADDRESS][DOMAIN_NAME]" at bounding box center [551, 198] width 430 height 65
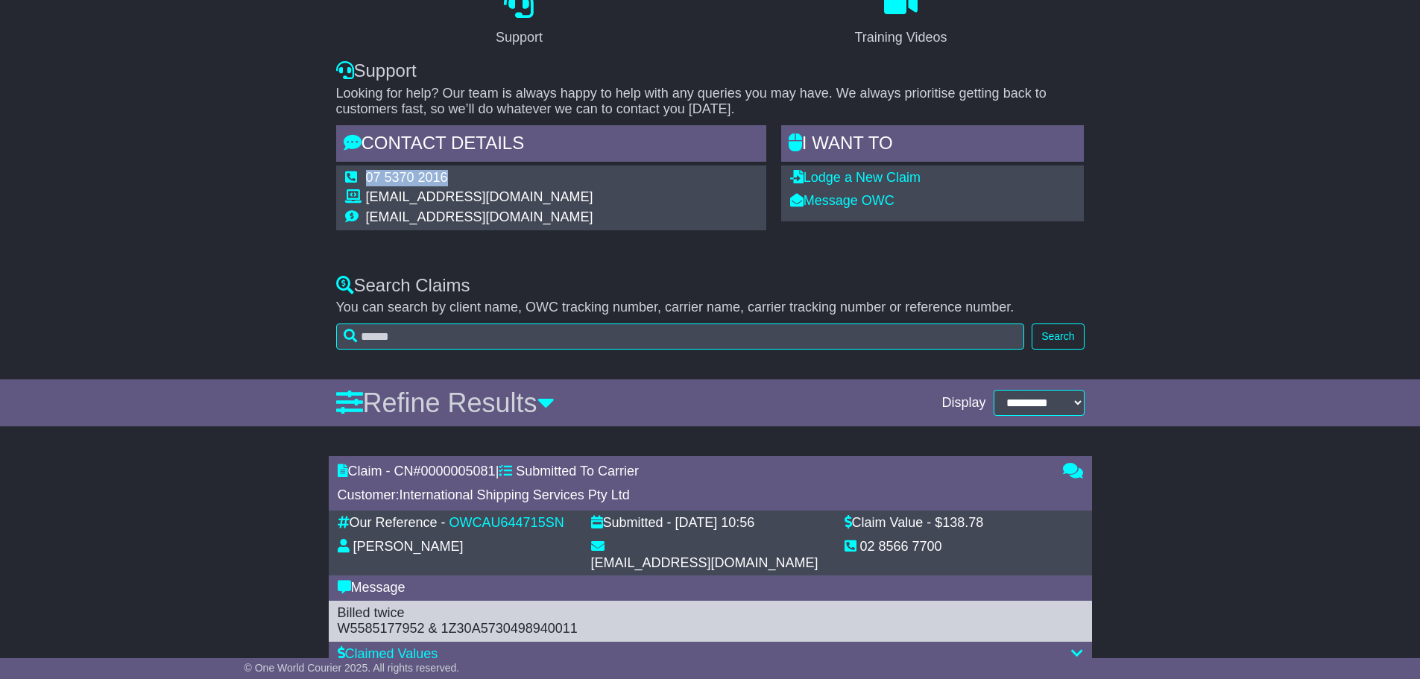
click at [588, 190] on div "07 5370 2016 [EMAIL_ADDRESS][DOMAIN_NAME] [EMAIL_ADDRESS][DOMAIN_NAME]" at bounding box center [551, 198] width 430 height 65
drag, startPoint x: 582, startPoint y: 195, endPoint x: 324, endPoint y: 195, distance: 258.0
click at [324, 195] on div "Support Training Videos Support Looking for help? Our team is always happy to h…" at bounding box center [710, 114] width 1420 height 292
drag, startPoint x: 627, startPoint y: 202, endPoint x: 506, endPoint y: 191, distance: 122.1
click at [627, 202] on div "07 5370 2016 [EMAIL_ADDRESS][DOMAIN_NAME] [EMAIL_ADDRESS][DOMAIN_NAME]" at bounding box center [551, 198] width 430 height 65
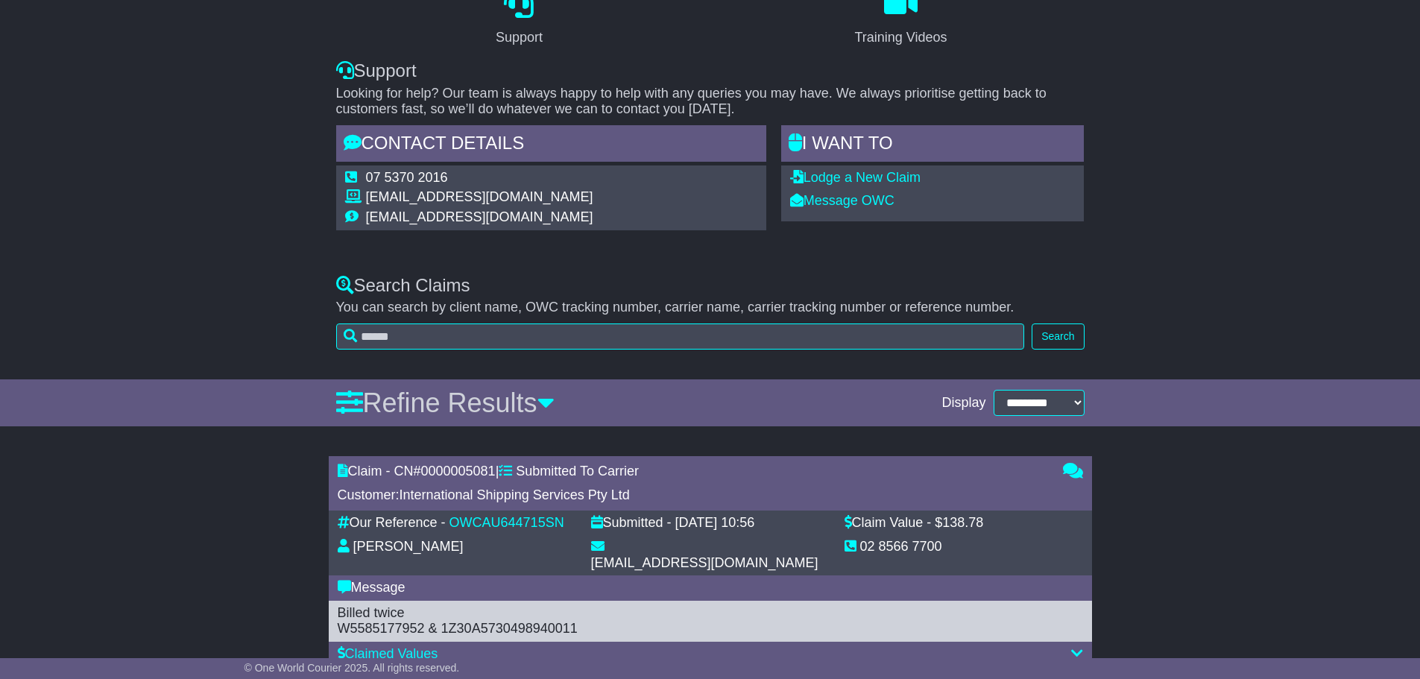
drag, startPoint x: 571, startPoint y: 195, endPoint x: 362, endPoint y: 190, distance: 208.8
click at [362, 190] on tr "[EMAIL_ADDRESS][DOMAIN_NAME]" at bounding box center [469, 199] width 248 height 20
copy tr "[EMAIL_ADDRESS][DOMAIN_NAME]"
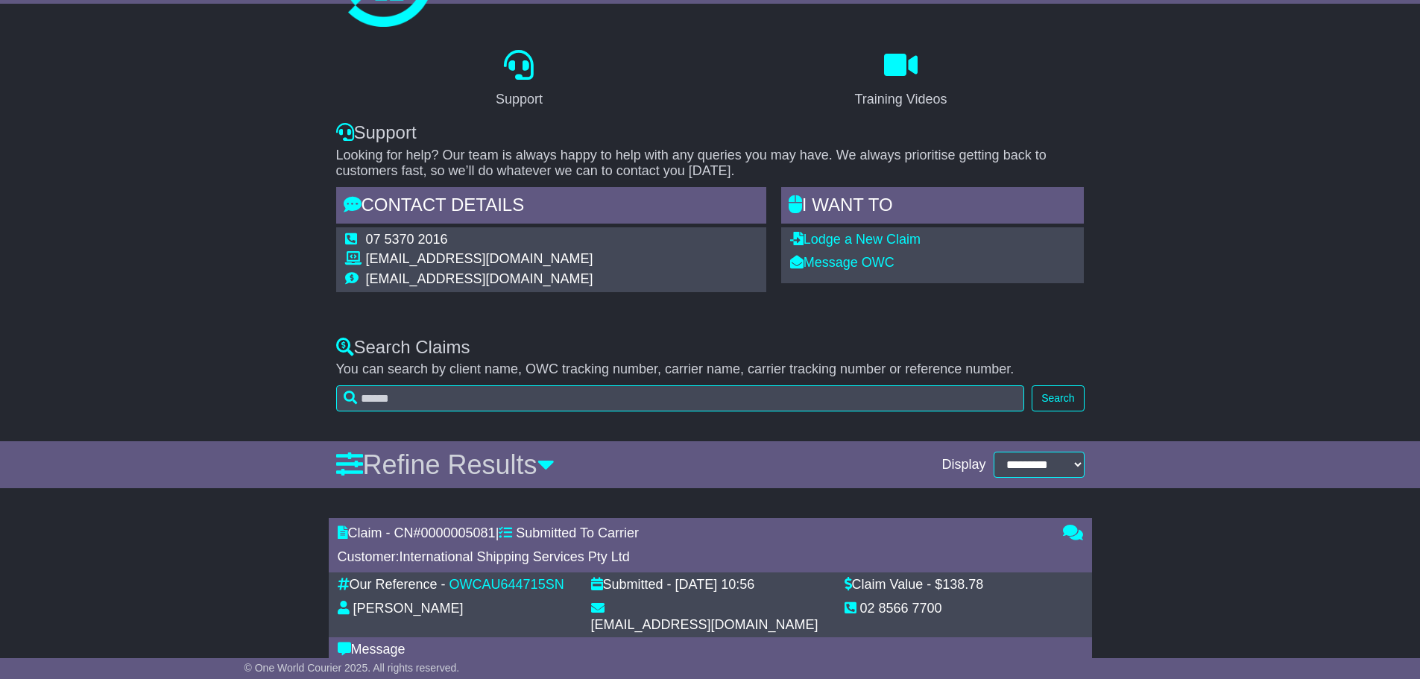
scroll to position [0, 0]
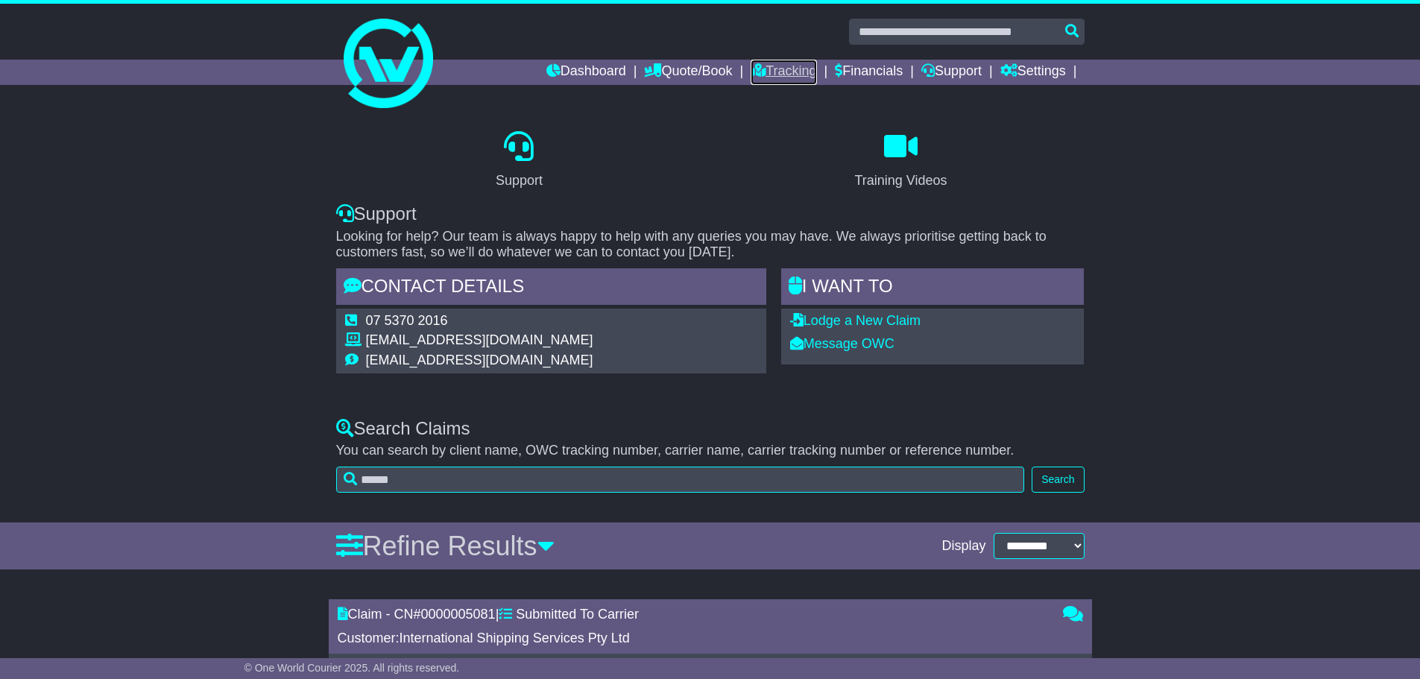
click at [777, 72] on link "Tracking" at bounding box center [784, 72] width 66 height 25
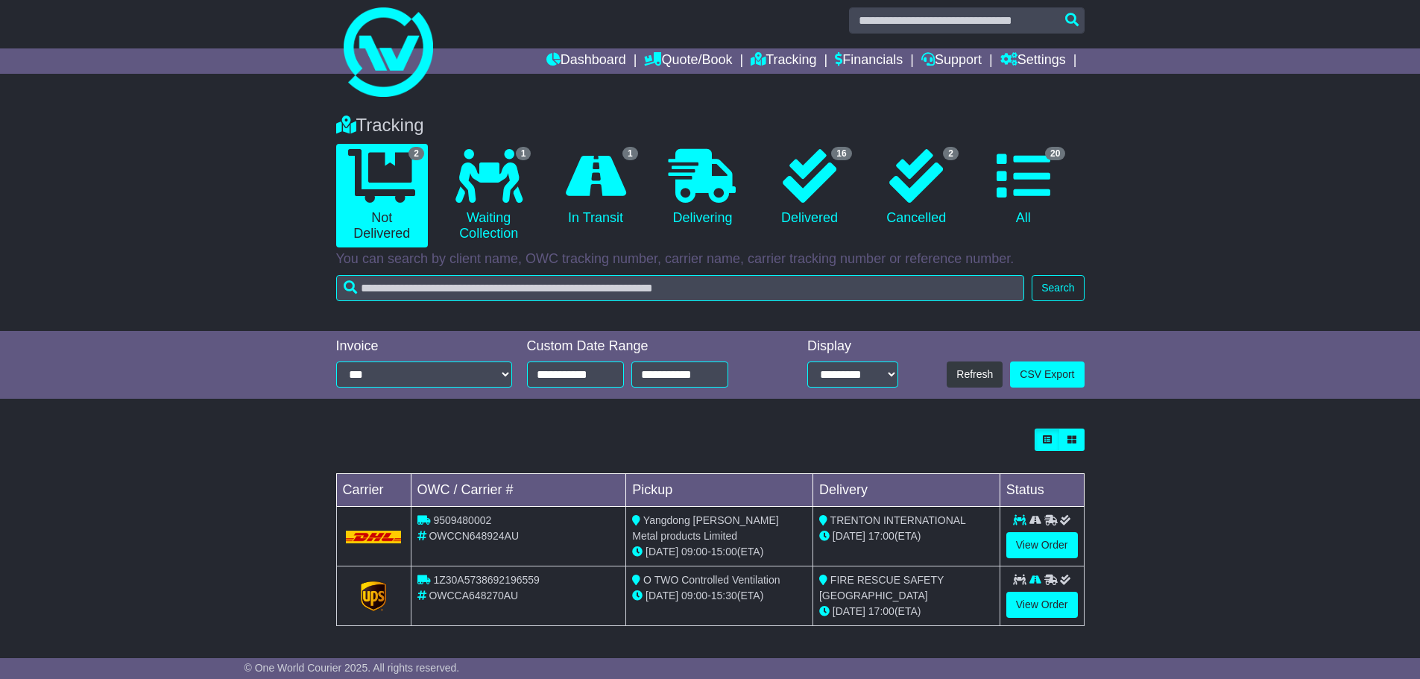
click at [498, 540] on span "OWCCN648924AU" at bounding box center [474, 536] width 90 height 12
copy span "OWCCN648924AU"
click at [891, 537] on span "17:00" at bounding box center [882, 536] width 26 height 12
click at [1056, 543] on link "View Order" at bounding box center [1043, 545] width 72 height 26
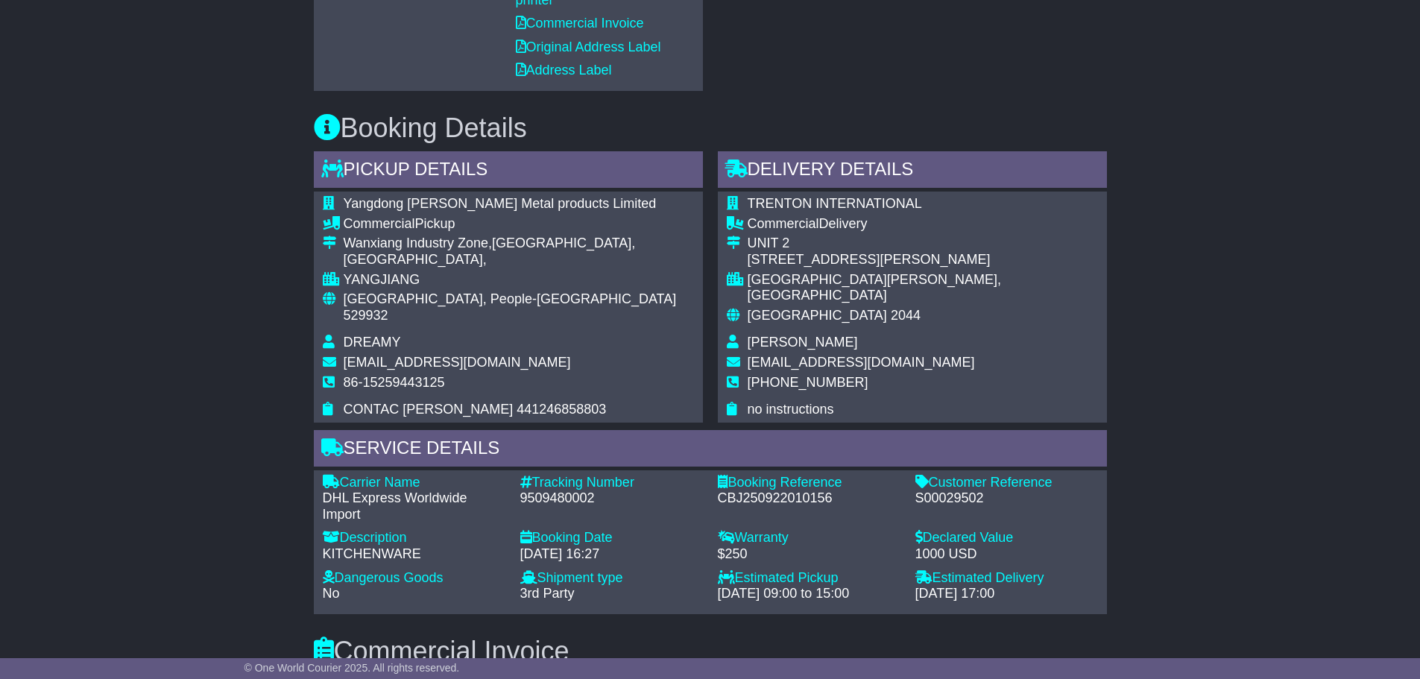
scroll to position [820, 0]
click at [549, 401] on td "CONTAC [PERSON_NAME] 441246858803" at bounding box center [519, 409] width 350 height 16
drag, startPoint x: 555, startPoint y: 374, endPoint x: 418, endPoint y: 375, distance: 137.9
click at [418, 401] on td "CONTAC [PERSON_NAME] 441246858803" at bounding box center [519, 409] width 350 height 16
click at [539, 401] on td "CONTAC [PERSON_NAME] 441246858803" at bounding box center [519, 409] width 350 height 16
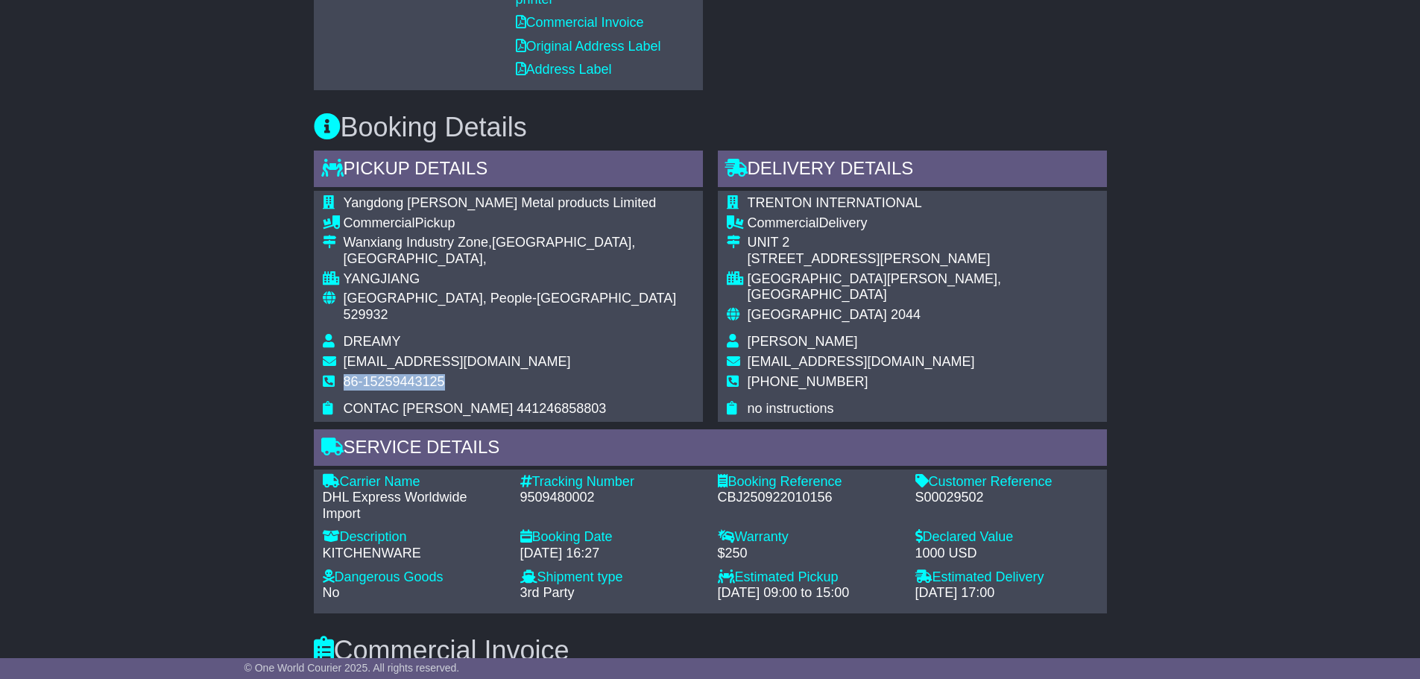
drag, startPoint x: 450, startPoint y: 347, endPoint x: 342, endPoint y: 344, distance: 108.1
click at [342, 374] on tr "86-15259443125" at bounding box center [508, 388] width 371 height 28
click at [475, 374] on td "86-15259443125" at bounding box center [519, 388] width 350 height 28
drag, startPoint x: 451, startPoint y: 351, endPoint x: 344, endPoint y: 350, distance: 106.6
click at [344, 374] on td "86-15259443125" at bounding box center [519, 388] width 350 height 28
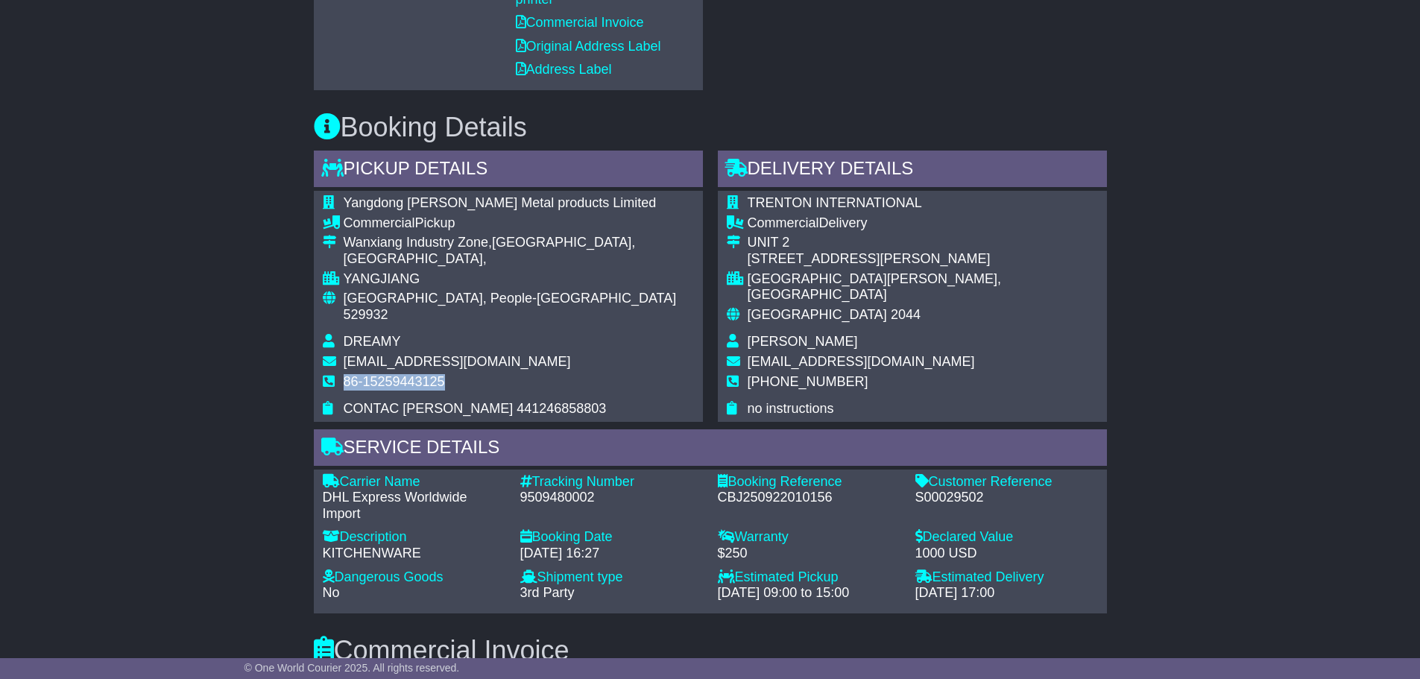
click at [468, 374] on td "86-15259443125" at bounding box center [519, 388] width 350 height 28
drag, startPoint x: 454, startPoint y: 346, endPoint x: 341, endPoint y: 352, distance: 113.5
click at [341, 374] on tr "86-15259443125" at bounding box center [508, 388] width 371 height 28
click at [535, 374] on td "86-15259443125" at bounding box center [519, 388] width 350 height 28
drag, startPoint x: 443, startPoint y: 346, endPoint x: 343, endPoint y: 349, distance: 100.0
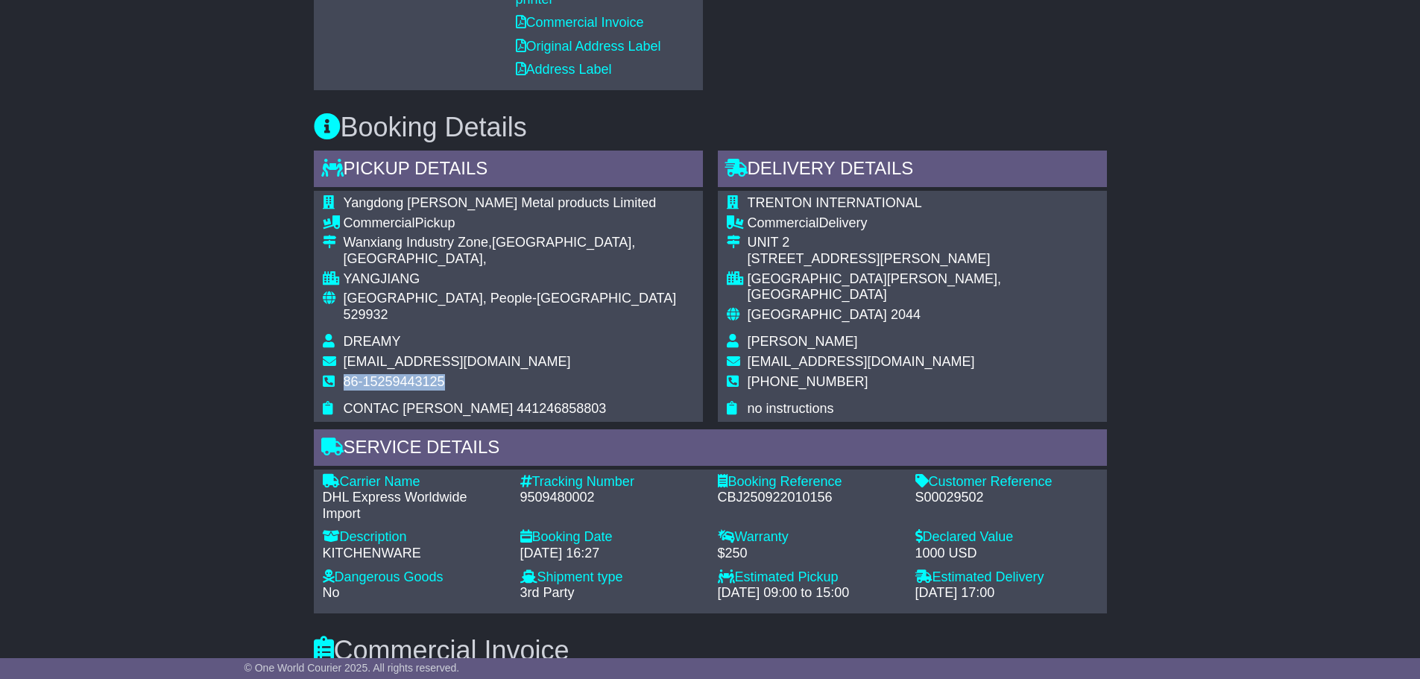
click at [344, 374] on td "86-15259443125" at bounding box center [519, 388] width 350 height 28
click at [508, 374] on td "86-15259443125" at bounding box center [519, 388] width 350 height 28
drag, startPoint x: 465, startPoint y: 350, endPoint x: 359, endPoint y: 342, distance: 106.1
click at [359, 374] on td "86-15259443125" at bounding box center [519, 388] width 350 height 28
click at [547, 401] on td "CONTAC [PERSON_NAME] 441246858803" at bounding box center [519, 409] width 350 height 16
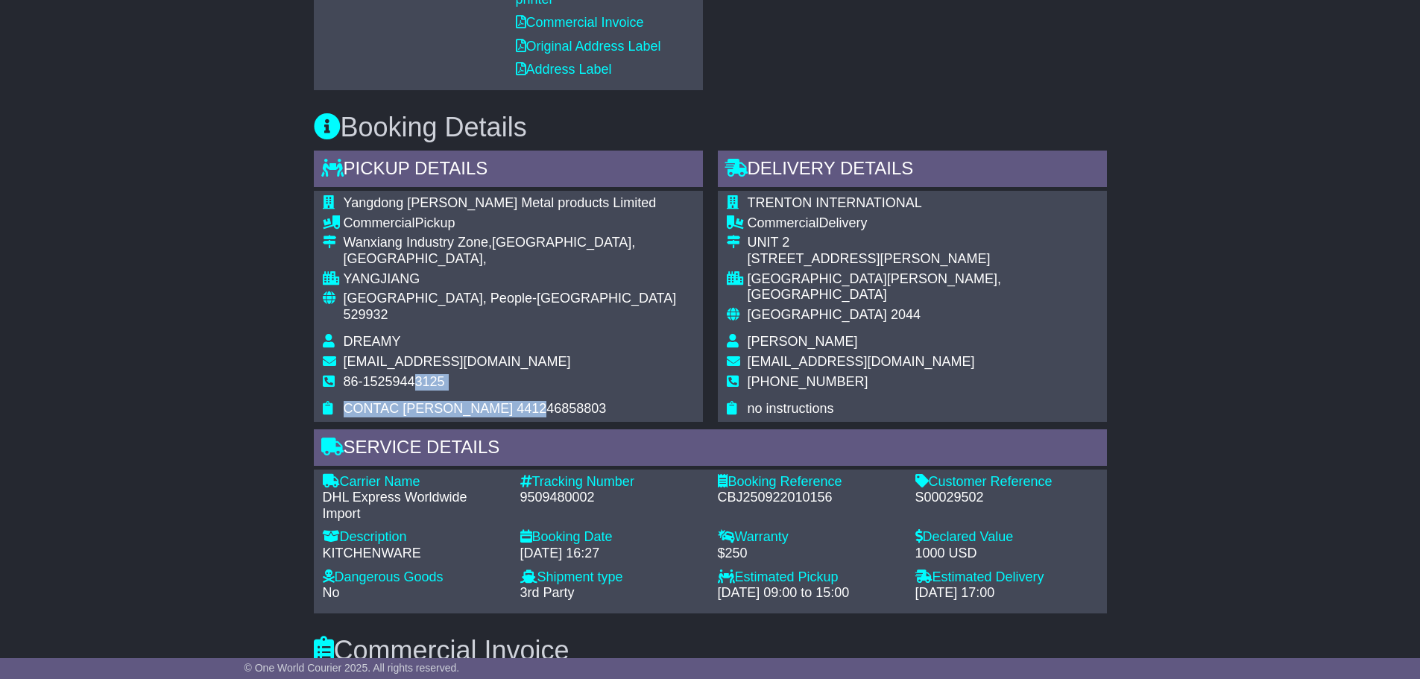
drag, startPoint x: 550, startPoint y: 376, endPoint x: 413, endPoint y: 364, distance: 137.7
click at [413, 364] on tbody "Yangdong [PERSON_NAME] Metal products Limited Commercial Pickup [GEOGRAPHIC_DAT…" at bounding box center [508, 306] width 371 height 222
click at [602, 374] on td "86-15259443125" at bounding box center [519, 388] width 350 height 28
drag, startPoint x: 462, startPoint y: 346, endPoint x: 343, endPoint y: 344, distance: 119.3
click at [344, 374] on td "86-15259443125" at bounding box center [519, 388] width 350 height 28
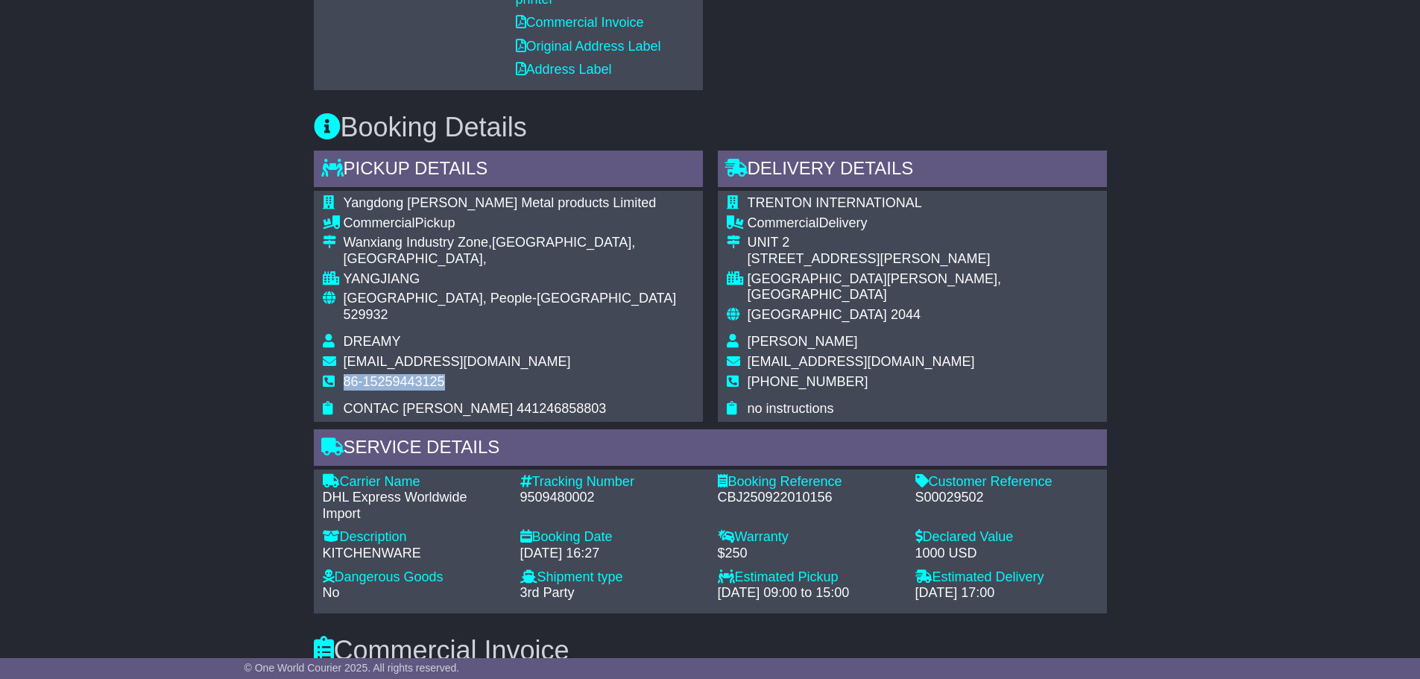
click at [500, 374] on td "86-15259443125" at bounding box center [519, 388] width 350 height 28
drag, startPoint x: 461, startPoint y: 347, endPoint x: 323, endPoint y: 342, distance: 138.0
click at [323, 374] on tr "86-15259443125" at bounding box center [508, 388] width 371 height 28
click at [509, 374] on td "86-15259443125" at bounding box center [519, 388] width 350 height 28
drag, startPoint x: 447, startPoint y: 348, endPoint x: 343, endPoint y: 352, distance: 103.7
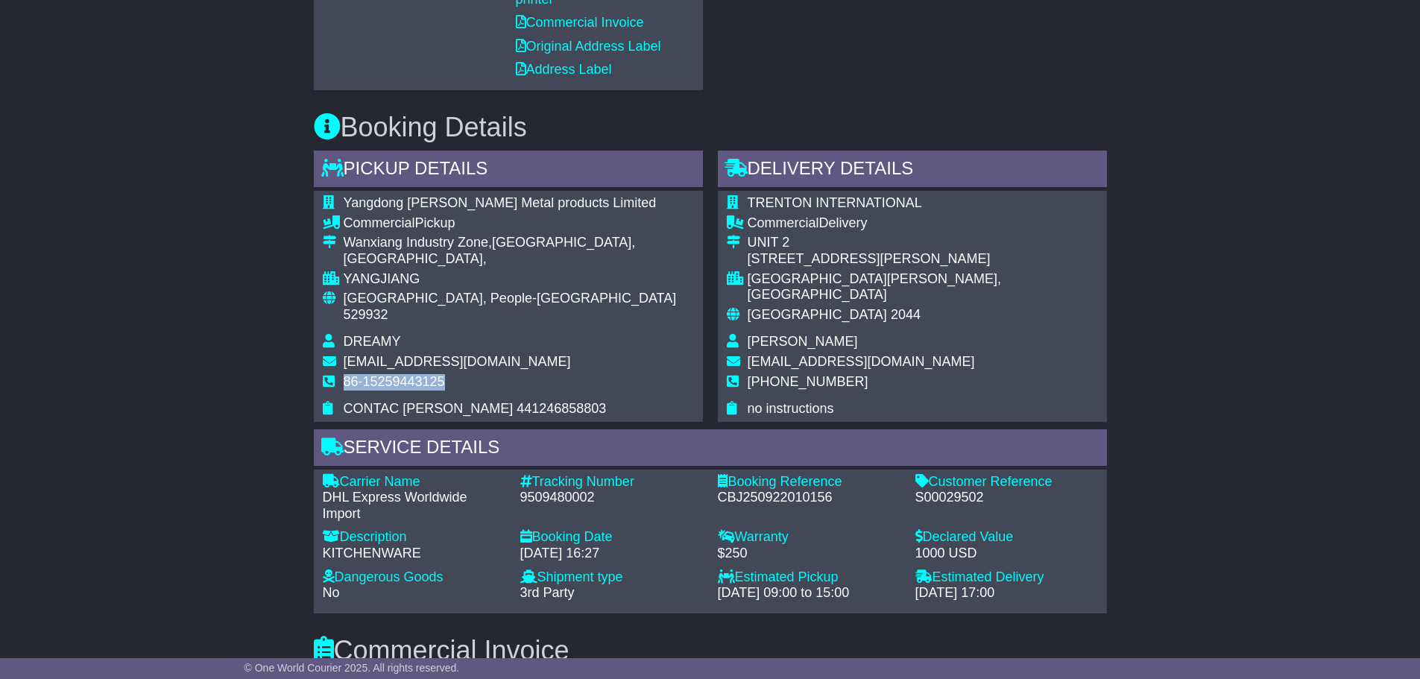
click at [344, 374] on td "86-15259443125" at bounding box center [519, 388] width 350 height 28
click at [516, 374] on td "86-15259443125" at bounding box center [519, 388] width 350 height 28
drag, startPoint x: 551, startPoint y: 379, endPoint x: 346, endPoint y: 378, distance: 205.0
click at [346, 401] on td "CONTAC [PERSON_NAME] 441246858803" at bounding box center [519, 409] width 350 height 16
click at [548, 374] on td "86-15259443125" at bounding box center [519, 388] width 350 height 28
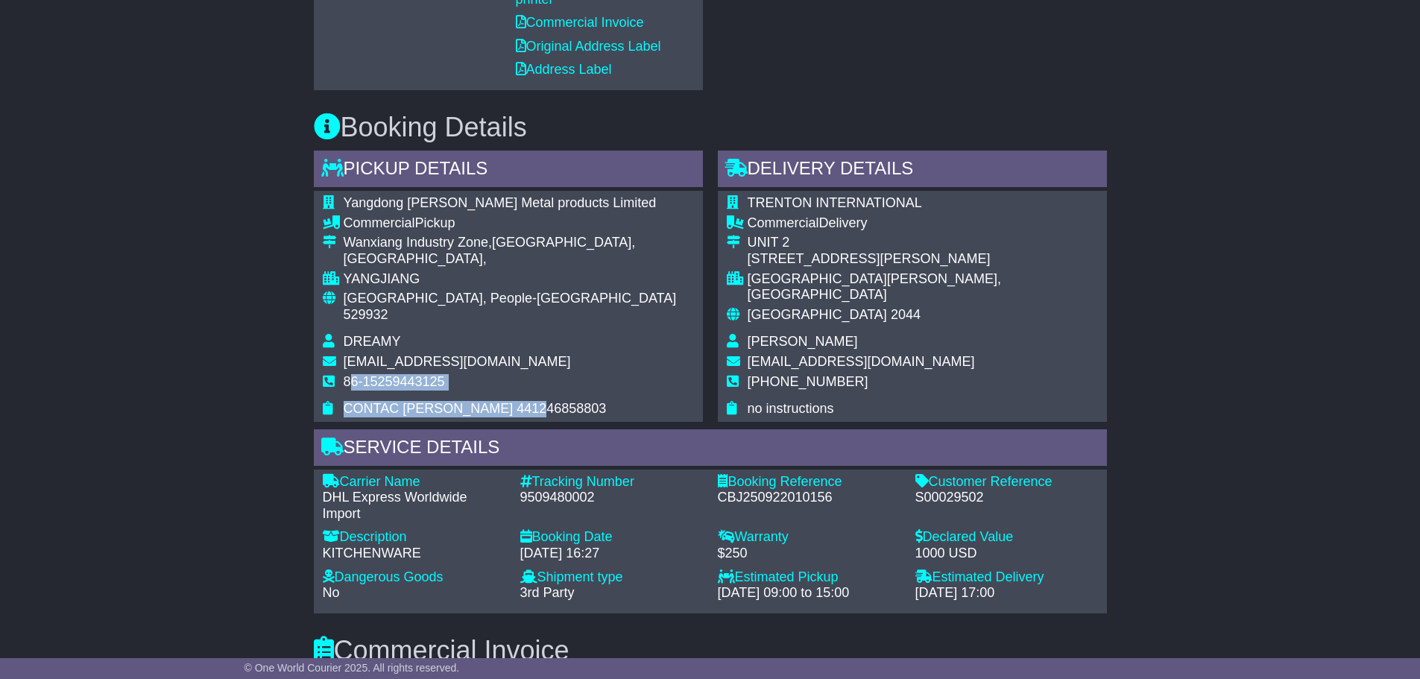
drag, startPoint x: 567, startPoint y: 371, endPoint x: 354, endPoint y: 367, distance: 212.5
click at [354, 367] on tbody "Yangdong [PERSON_NAME] Metal products Limited Commercial Pickup [GEOGRAPHIC_DAT…" at bounding box center [508, 306] width 371 height 222
click at [606, 374] on td "86-15259443125" at bounding box center [519, 388] width 350 height 28
drag, startPoint x: 576, startPoint y: 371, endPoint x: 344, endPoint y: 377, distance: 231.2
click at [344, 401] on td "CONTAC [PERSON_NAME] 441246858803" at bounding box center [519, 409] width 350 height 16
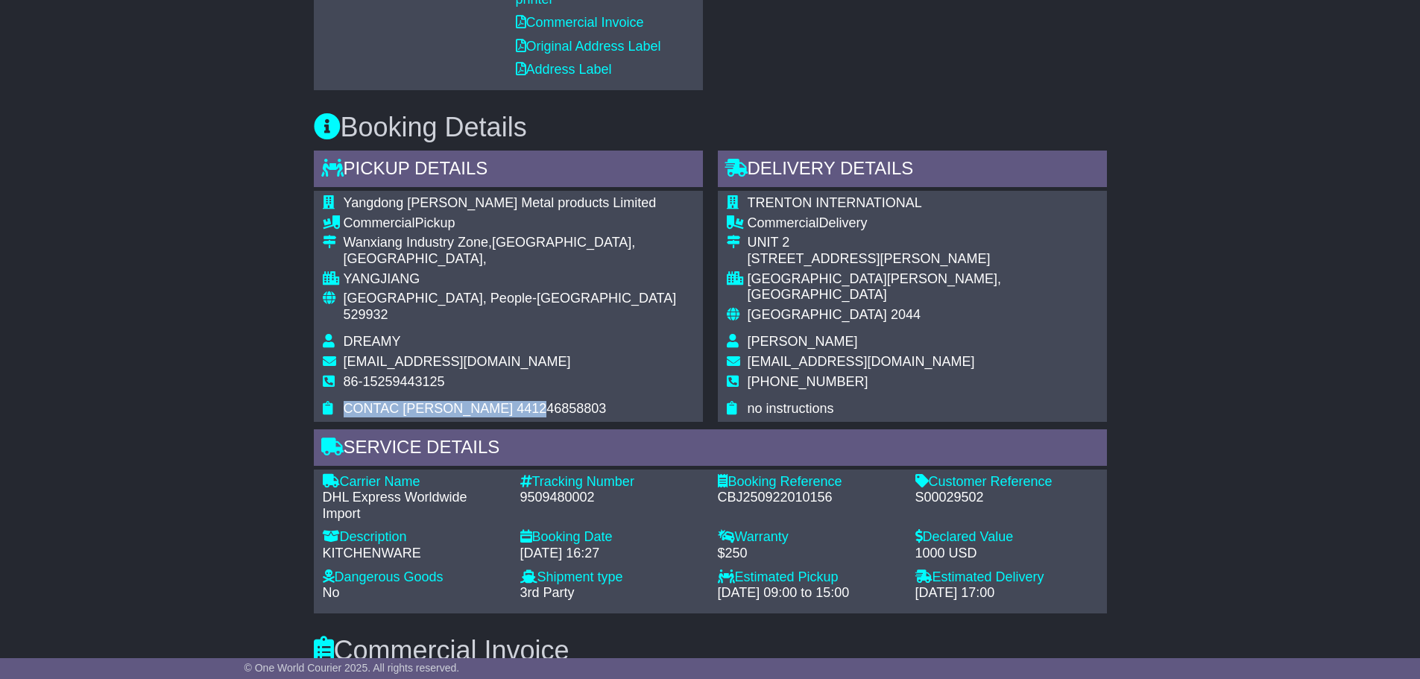
click at [596, 401] on td "CONTAC [PERSON_NAME] 441246858803" at bounding box center [519, 409] width 350 height 16
drag, startPoint x: 582, startPoint y: 376, endPoint x: 337, endPoint y: 382, distance: 244.6
click at [337, 401] on tr "CONTAC [PERSON_NAME] 441246858803" at bounding box center [508, 409] width 371 height 16
click at [569, 401] on td "CONTAC [PERSON_NAME] 441246858803" at bounding box center [519, 409] width 350 height 16
drag, startPoint x: 560, startPoint y: 376, endPoint x: 347, endPoint y: 377, distance: 213.3
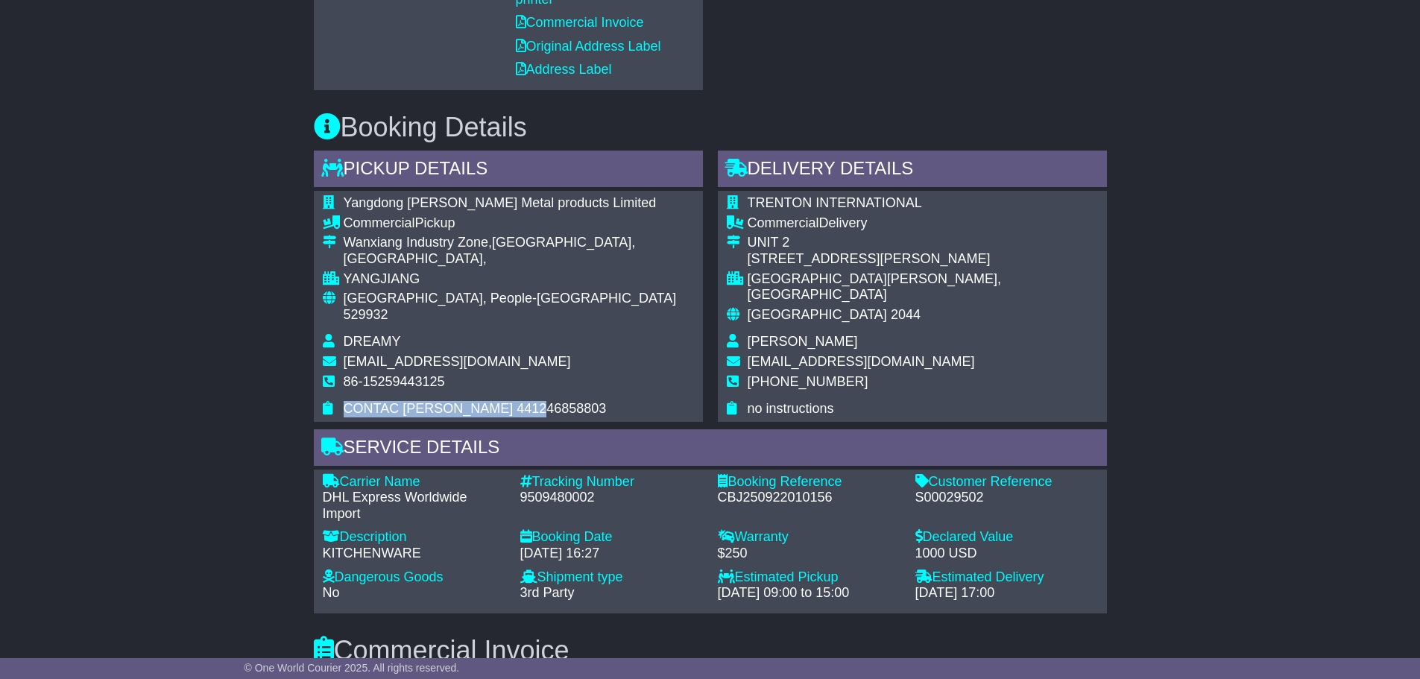
click at [347, 401] on td "CONTAC [PERSON_NAME] 441246858803" at bounding box center [519, 409] width 350 height 16
click at [591, 401] on td "CONTAC [PERSON_NAME] 441246858803" at bounding box center [519, 409] width 350 height 16
drag, startPoint x: 591, startPoint y: 377, endPoint x: 333, endPoint y: 373, distance: 258.0
click at [333, 401] on tr "CONTAC [PERSON_NAME] 441246858803" at bounding box center [508, 409] width 371 height 16
click at [608, 401] on td "CONTAC [PERSON_NAME] 441246858803" at bounding box center [519, 409] width 350 height 16
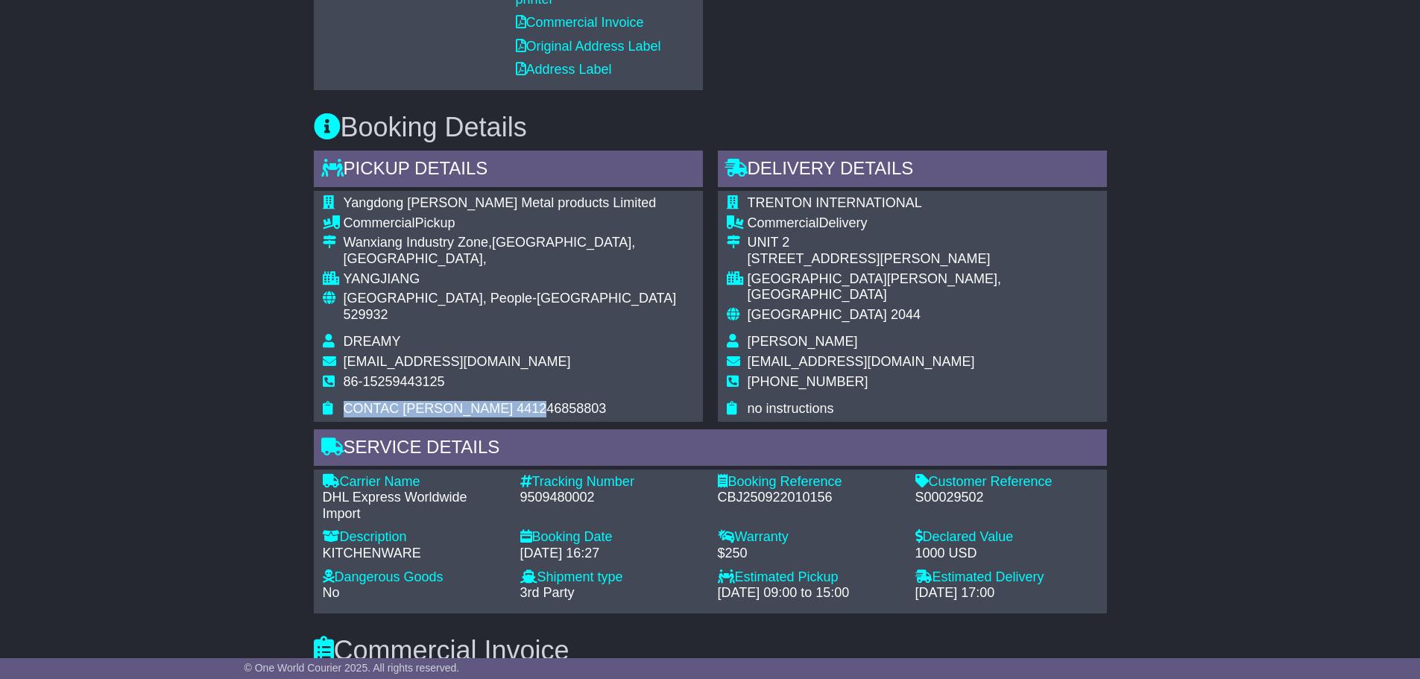
drag, startPoint x: 570, startPoint y: 383, endPoint x: 341, endPoint y: 377, distance: 229.8
click at [341, 401] on tr "CONTAC [PERSON_NAME] 441246858803" at bounding box center [508, 409] width 371 height 16
click at [617, 380] on div "Yangdong [PERSON_NAME] Metal products Limited Commercial Pickup [GEOGRAPHIC_DAT…" at bounding box center [508, 306] width 389 height 231
drag, startPoint x: 569, startPoint y: 382, endPoint x: 393, endPoint y: 365, distance: 176.8
click at [393, 365] on tbody "Yangdong [PERSON_NAME] Metal products Limited Commercial Pickup [GEOGRAPHIC_DAT…" at bounding box center [508, 306] width 371 height 222
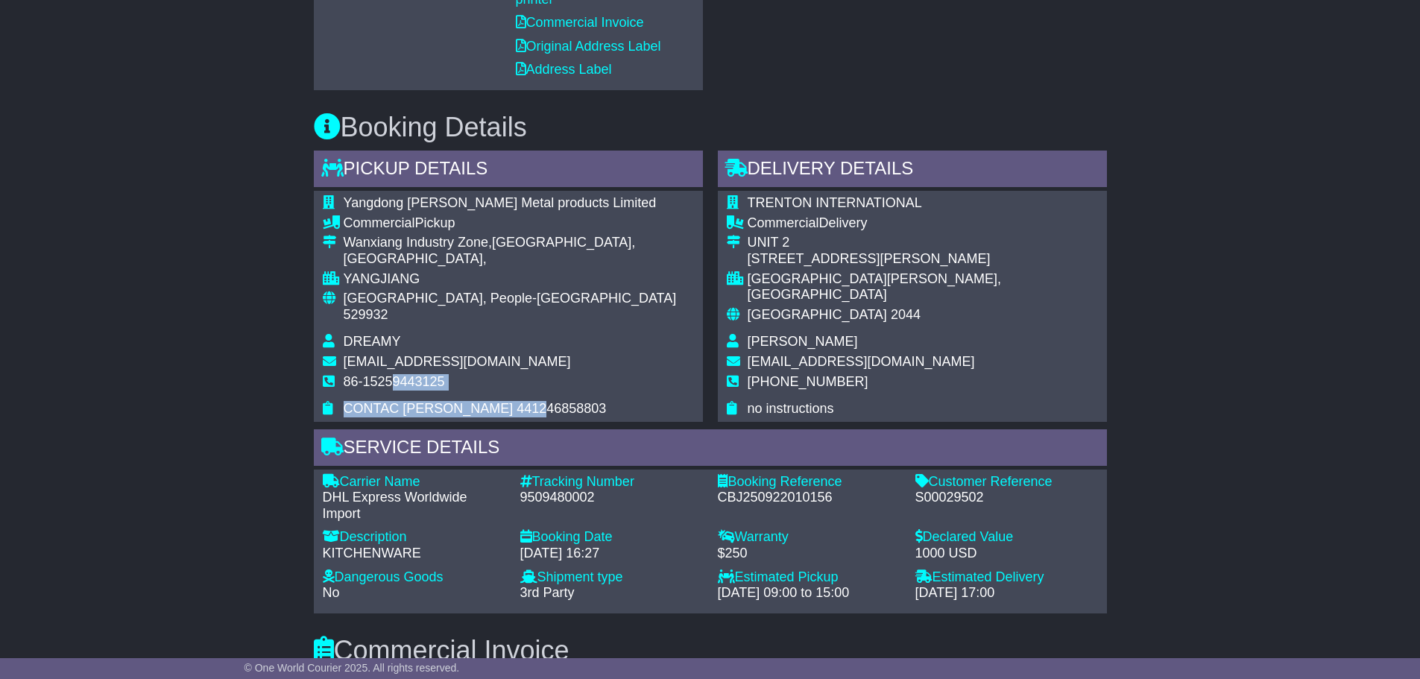
click at [561, 374] on td "86-15259443125" at bounding box center [519, 388] width 350 height 28
drag, startPoint x: 550, startPoint y: 377, endPoint x: 512, endPoint y: 369, distance: 38.9
click at [512, 401] on td "CONTAC [PERSON_NAME] 441246858803" at bounding box center [519, 409] width 350 height 16
click at [541, 401] on td "CONTAC [PERSON_NAME] 441246858803" at bounding box center [519, 409] width 350 height 16
drag, startPoint x: 559, startPoint y: 377, endPoint x: 368, endPoint y: 374, distance: 190.9
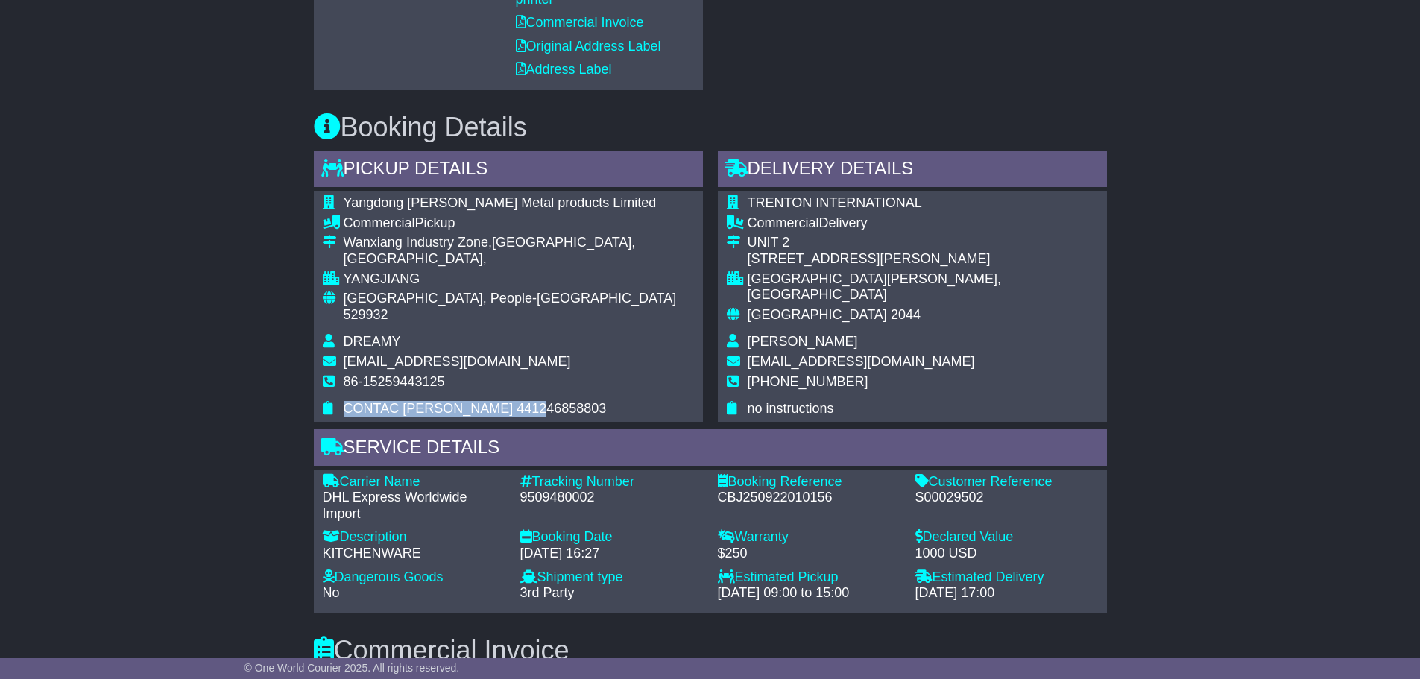
click at [339, 401] on tr "CONTAC [PERSON_NAME] 441246858803" at bounding box center [508, 409] width 371 height 16
click at [537, 401] on td "CONTAC [PERSON_NAME] 441246858803" at bounding box center [519, 409] width 350 height 16
drag, startPoint x: 552, startPoint y: 376, endPoint x: 339, endPoint y: 374, distance: 213.3
click at [339, 401] on tr "CONTAC [PERSON_NAME] 441246858803" at bounding box center [508, 409] width 371 height 16
click at [579, 374] on td "86-15259443125" at bounding box center [519, 388] width 350 height 28
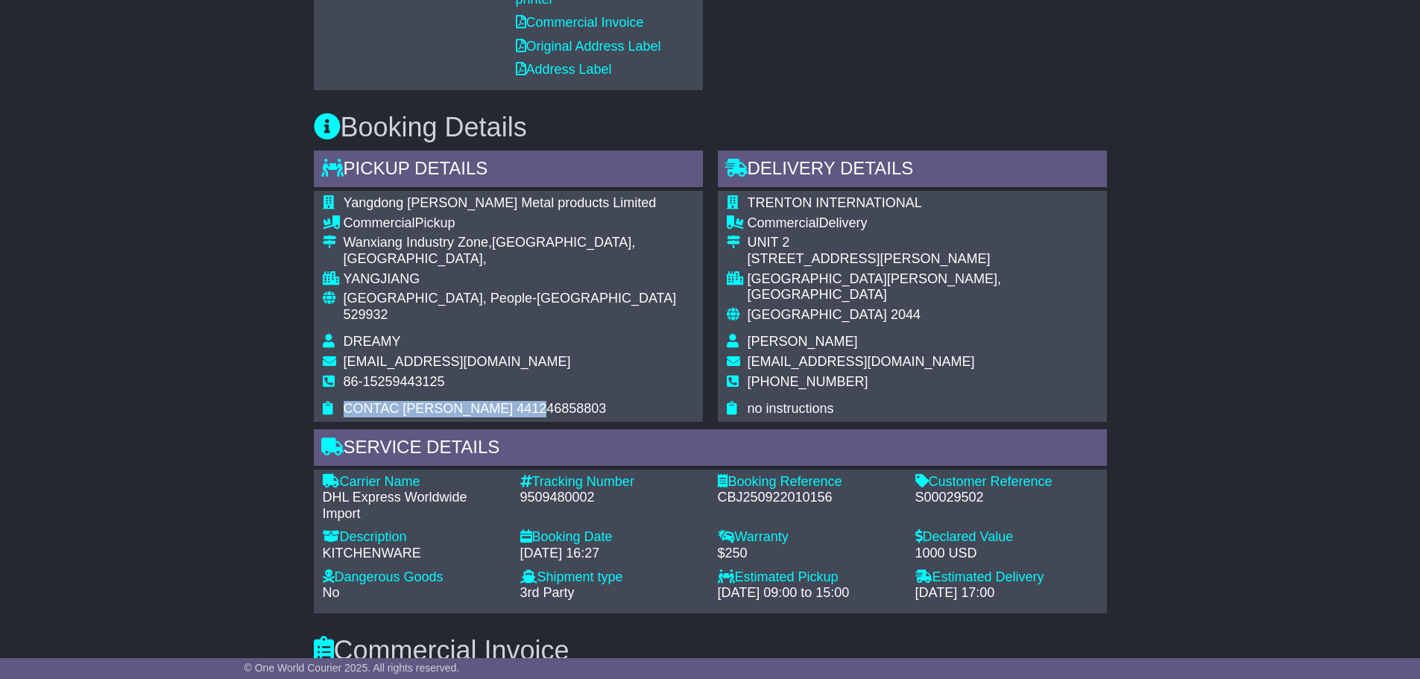
drag, startPoint x: 550, startPoint y: 376, endPoint x: 343, endPoint y: 378, distance: 207.3
click at [344, 401] on td "CONTAC [PERSON_NAME] 441246858803" at bounding box center [519, 409] width 350 height 16
click at [555, 401] on td "CONTAC [PERSON_NAME] 441246858803" at bounding box center [519, 409] width 350 height 16
drag, startPoint x: 556, startPoint y: 376, endPoint x: 342, endPoint y: 372, distance: 214.0
click at [342, 401] on tr "CONTAC [PERSON_NAME] 441246858803" at bounding box center [508, 409] width 371 height 16
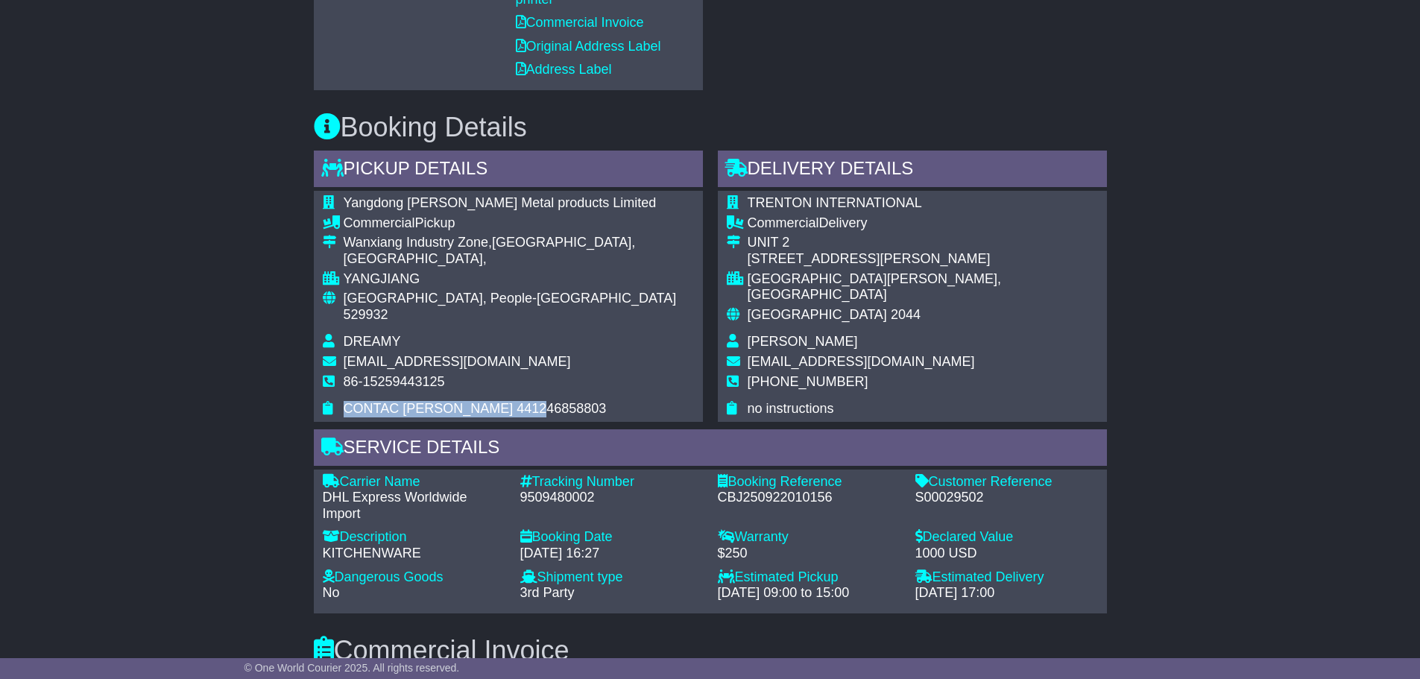
click at [556, 401] on td "CONTAC [PERSON_NAME] 441246858803" at bounding box center [519, 409] width 350 height 16
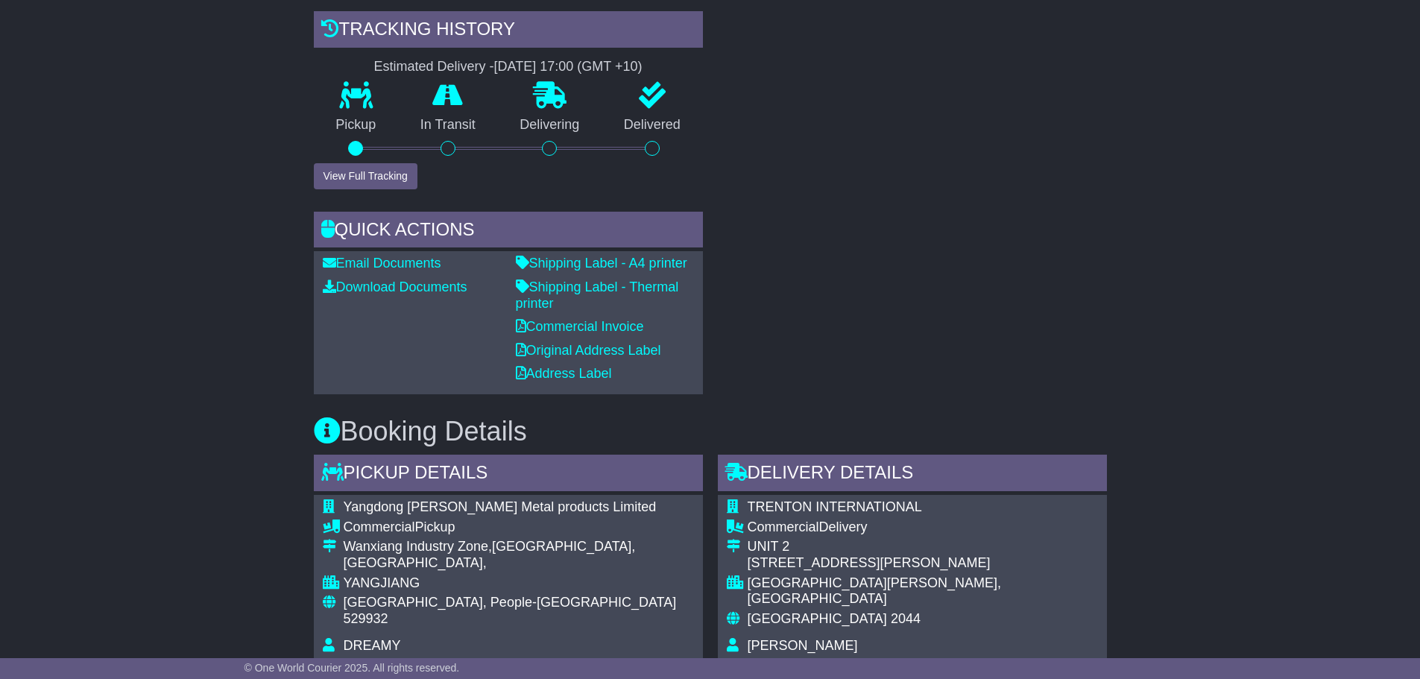
scroll to position [517, 0]
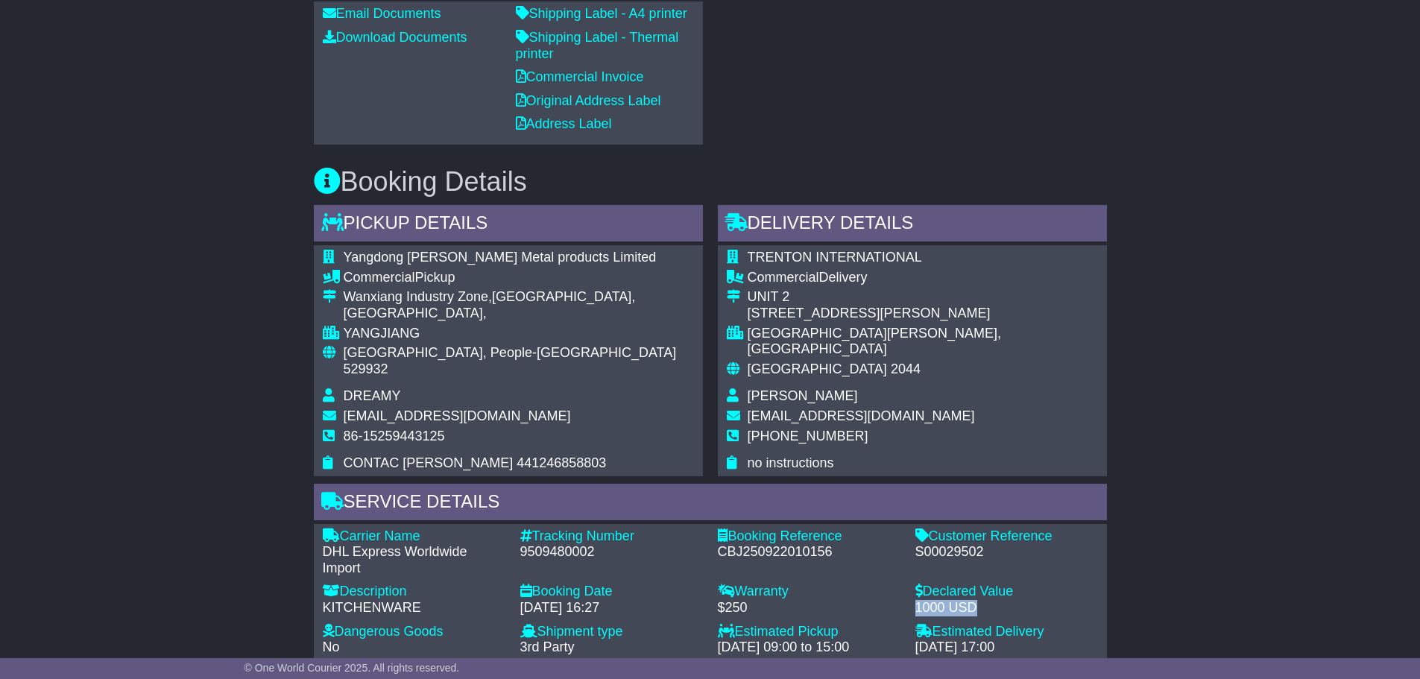
drag, startPoint x: 991, startPoint y: 602, endPoint x: 915, endPoint y: 594, distance: 76.5
click at [916, 600] on div "1000 USD" at bounding box center [1007, 608] width 183 height 16
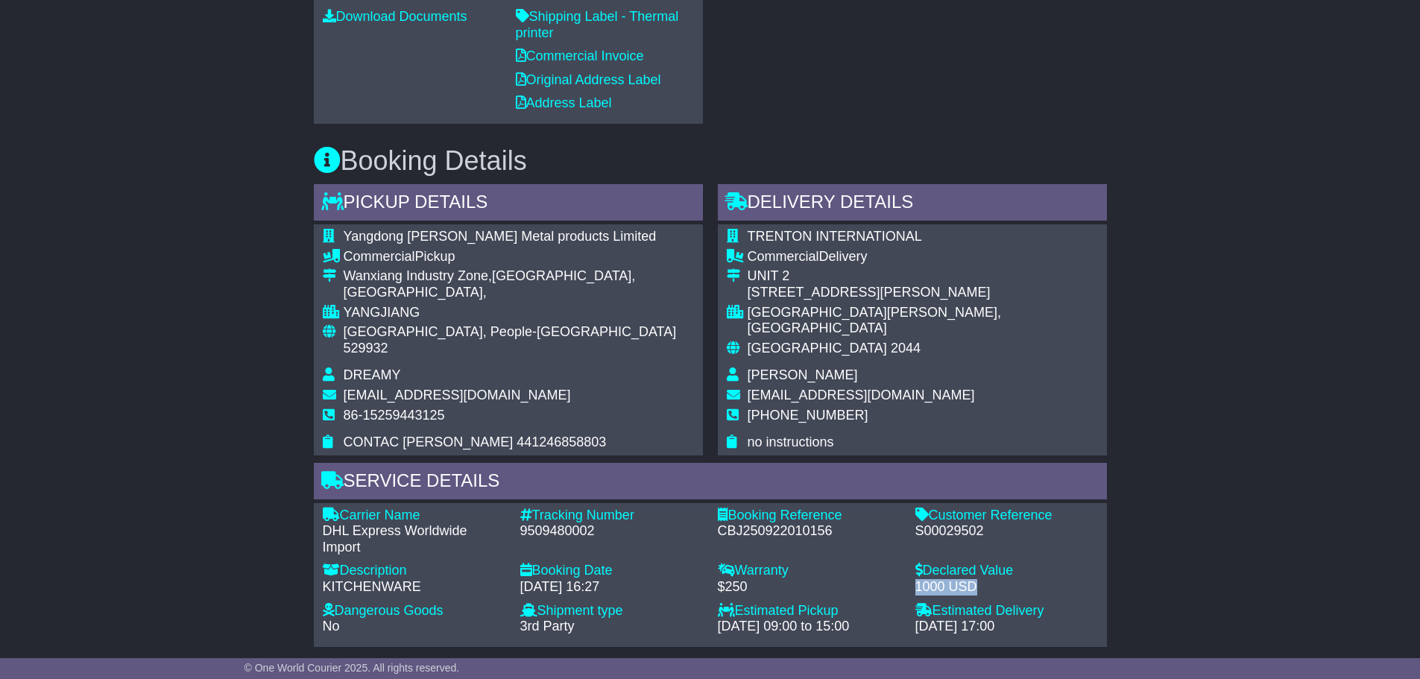
click at [1003, 579] on div "1000 USD" at bounding box center [1007, 587] width 183 height 16
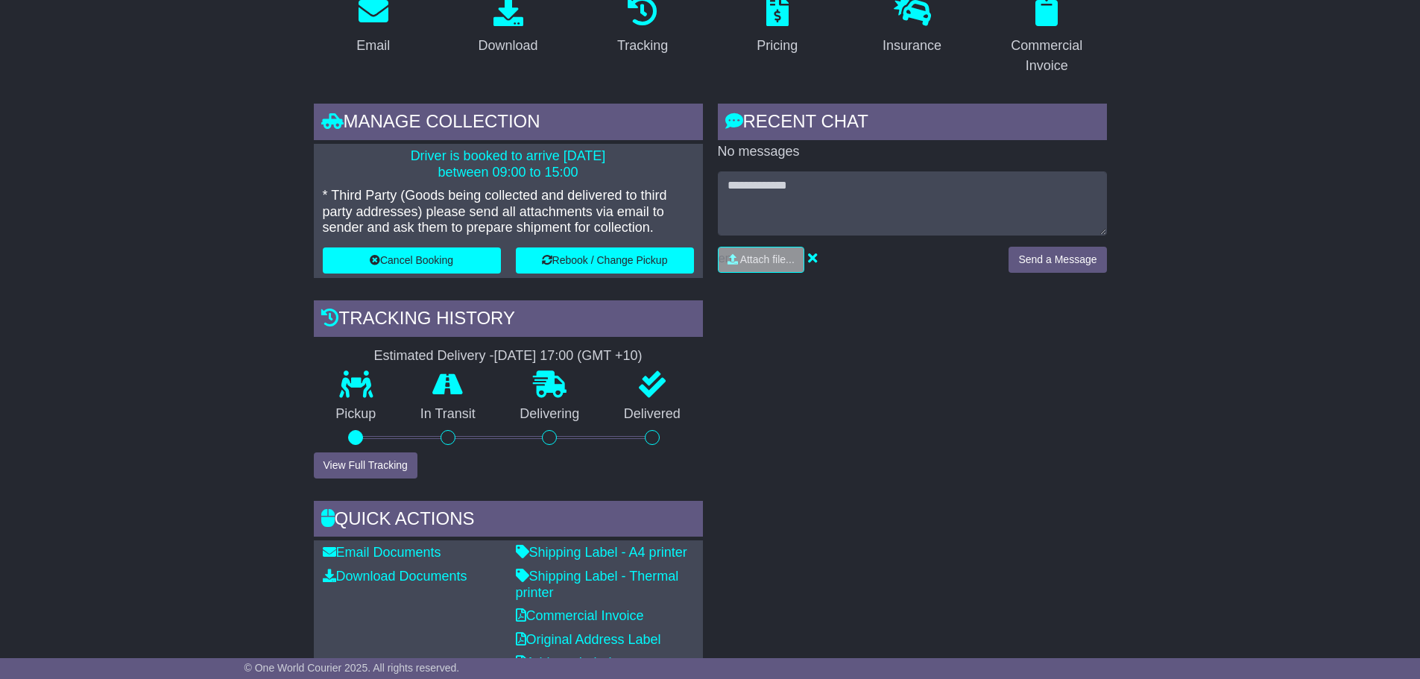
scroll to position [226, 0]
click at [884, 374] on div "RECENT CHAT Loading... No messages Attach file..." at bounding box center [913, 394] width 404 height 580
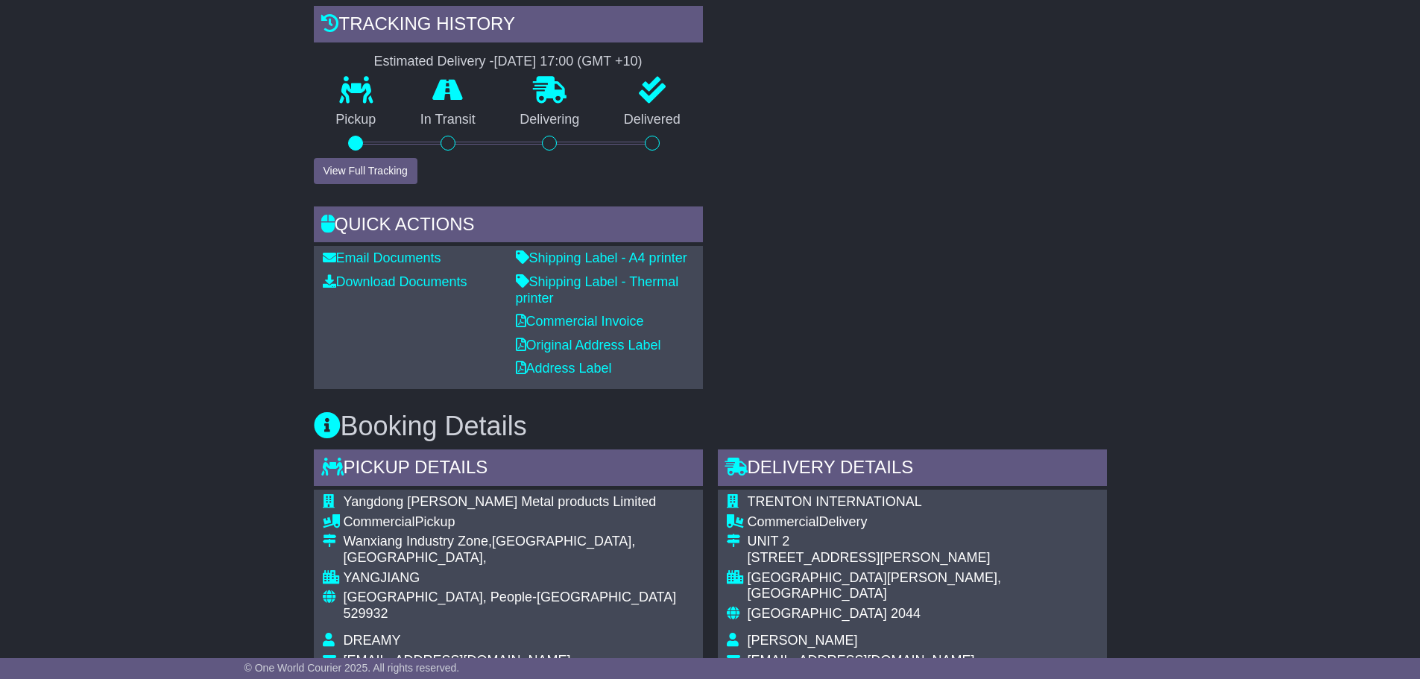
scroll to position [522, 0]
